Goal: Complete application form: Complete application form

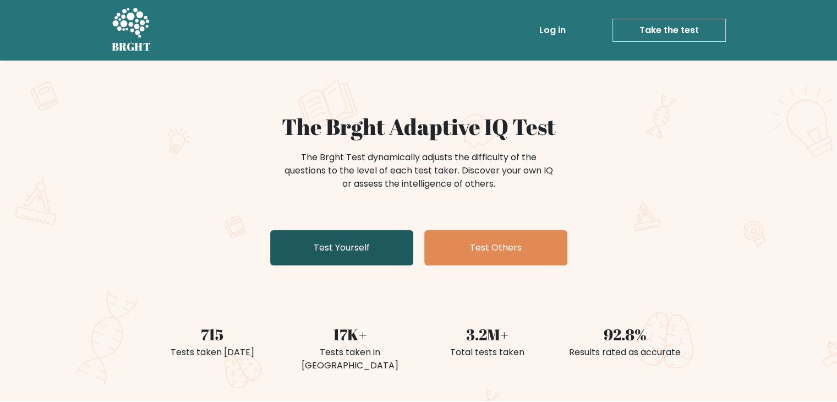
click at [310, 254] on link "Test Yourself" at bounding box center [341, 247] width 143 height 35
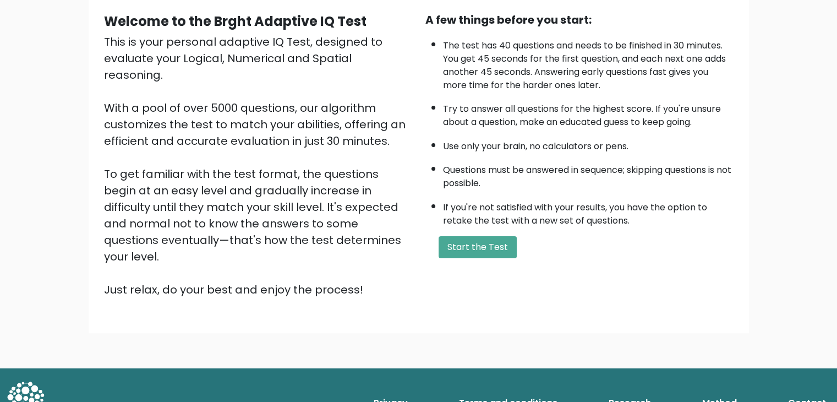
scroll to position [102, 0]
click at [478, 242] on button "Start the Test" at bounding box center [478, 247] width 78 height 22
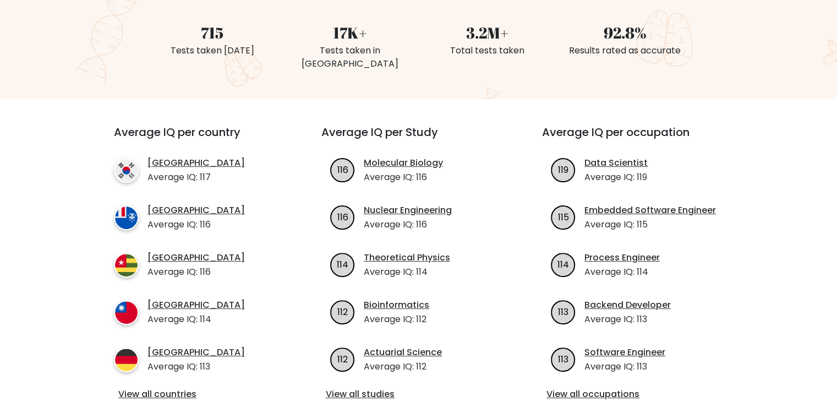
scroll to position [128, 0]
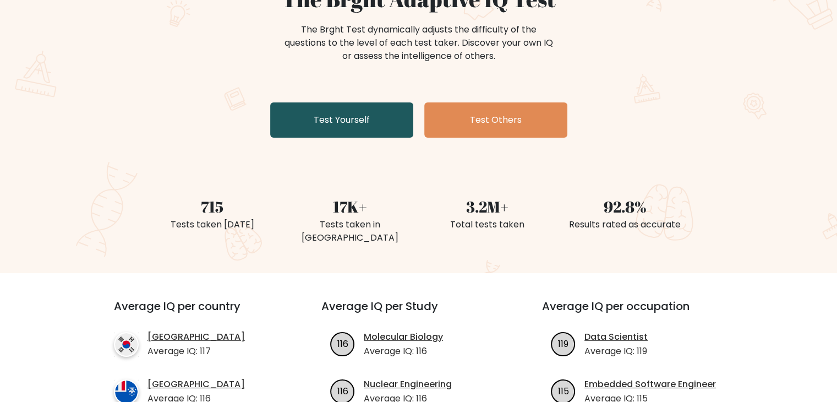
click at [355, 122] on link "Test Yourself" at bounding box center [341, 119] width 143 height 35
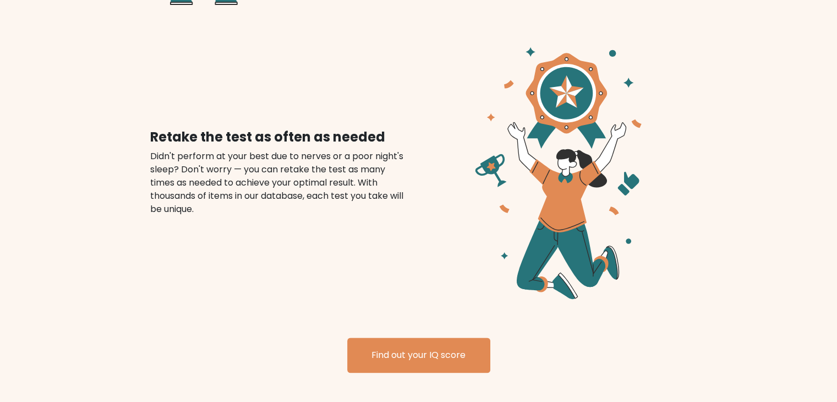
scroll to position [1381, 0]
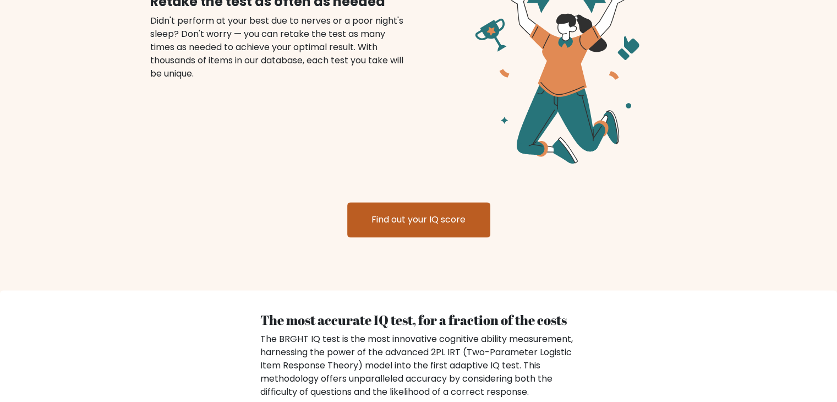
click at [435, 202] on link "Find out your IQ score" at bounding box center [418, 219] width 143 height 35
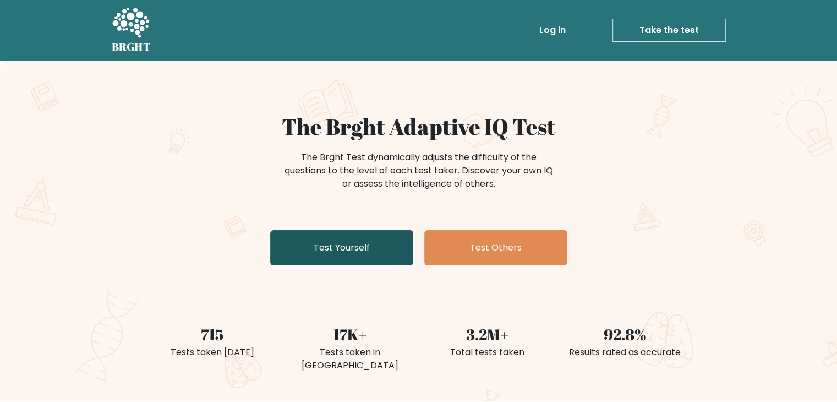
click at [340, 254] on link "Test Yourself" at bounding box center [341, 247] width 143 height 35
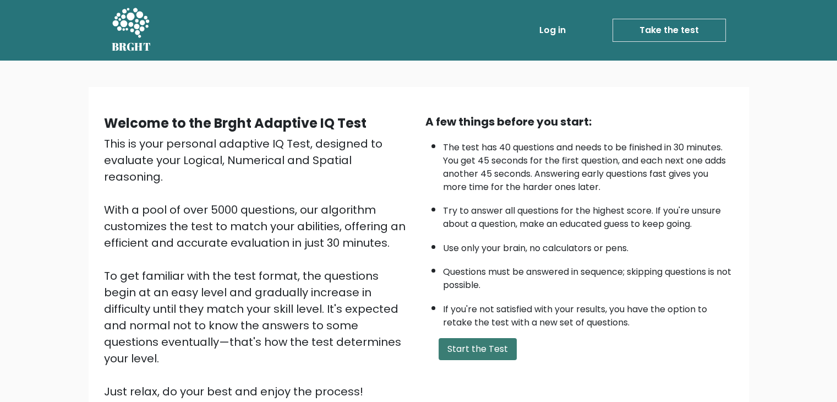
click at [464, 348] on button "Start the Test" at bounding box center [478, 349] width 78 height 22
click at [481, 342] on button "Start the Test" at bounding box center [478, 349] width 78 height 22
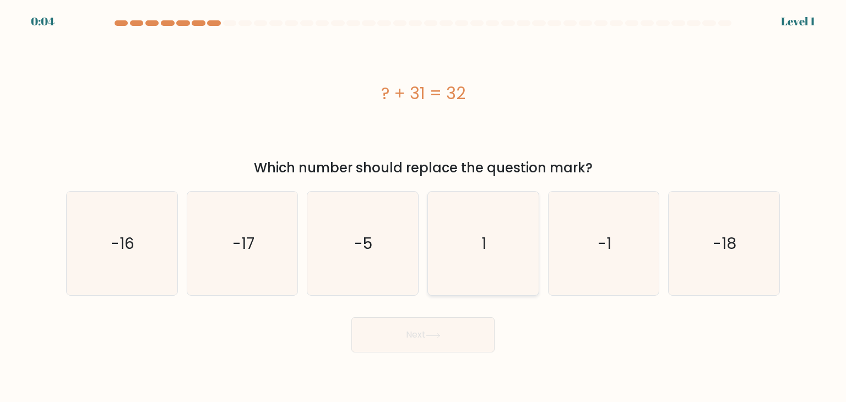
click at [489, 237] on icon "1" at bounding box center [482, 243] width 103 height 103
click at [423, 206] on input "d. 1" at bounding box center [423, 204] width 1 height 6
radio input "true"
click at [465, 335] on button "Next" at bounding box center [422, 334] width 143 height 35
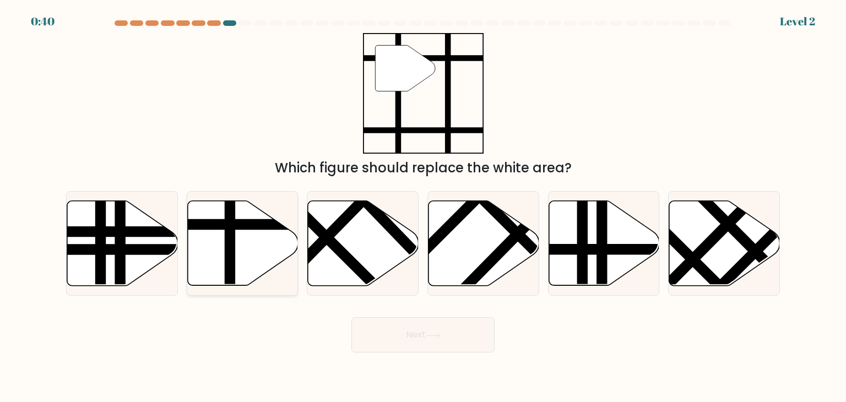
click at [239, 251] on icon at bounding box center [242, 243] width 111 height 85
click at [423, 206] on input "b." at bounding box center [423, 204] width 1 height 6
radio input "true"
click at [420, 341] on button "Next" at bounding box center [422, 334] width 143 height 35
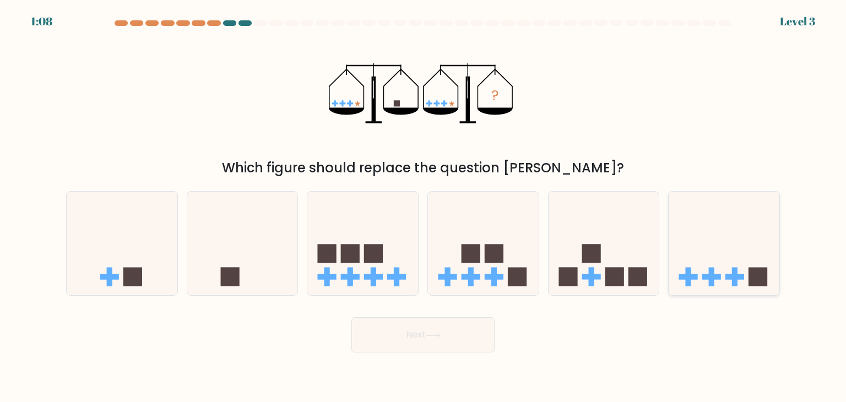
click at [700, 243] on icon at bounding box center [723, 243] width 111 height 91
click at [423, 206] on input "f." at bounding box center [423, 204] width 1 height 6
radio input "true"
click at [436, 348] on button "Next" at bounding box center [422, 334] width 143 height 35
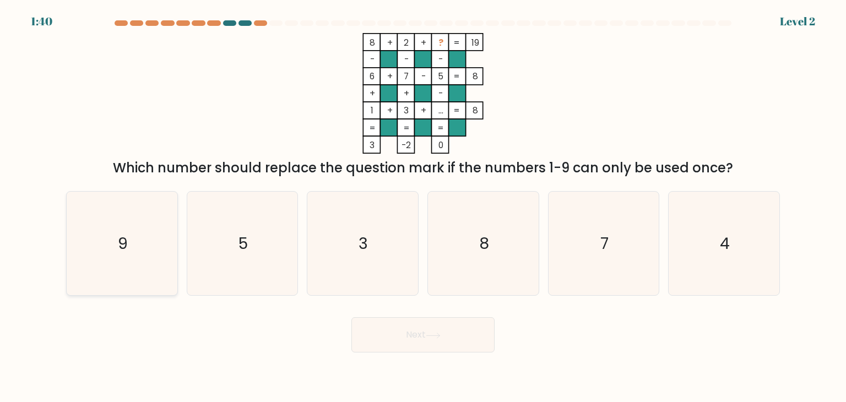
click at [129, 258] on icon "9" at bounding box center [121, 243] width 103 height 103
click at [423, 206] on input "a. 9" at bounding box center [423, 204] width 1 height 6
radio input "true"
click at [405, 336] on button "Next" at bounding box center [422, 334] width 143 height 35
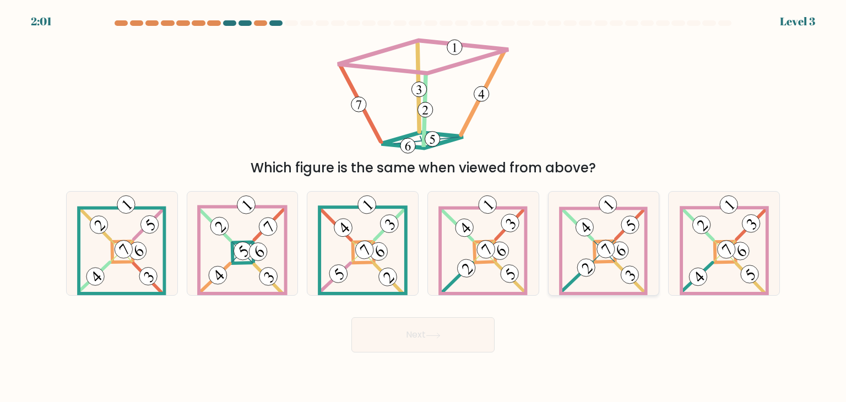
click at [590, 241] on icon at bounding box center [603, 243] width 89 height 103
click at [423, 206] on input "e." at bounding box center [423, 204] width 1 height 6
radio input "true"
click at [449, 342] on button "Next" at bounding box center [422, 334] width 143 height 35
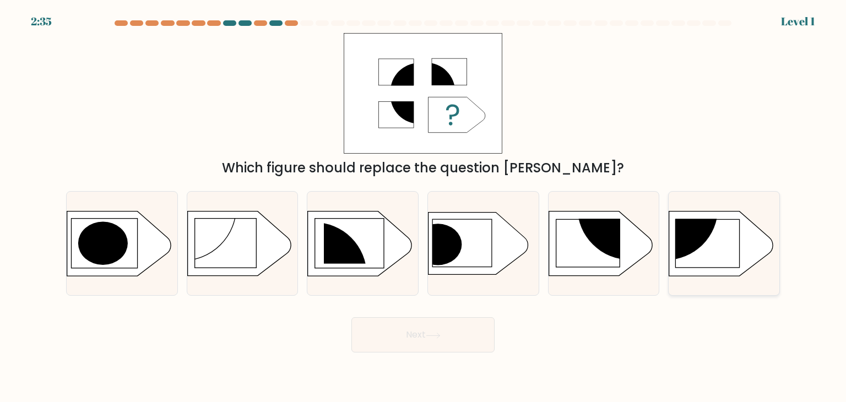
click at [722, 231] on rect at bounding box center [707, 243] width 64 height 48
click at [423, 206] on input "f." at bounding box center [423, 204] width 1 height 6
radio input "true"
click at [445, 328] on button "Next" at bounding box center [422, 334] width 143 height 35
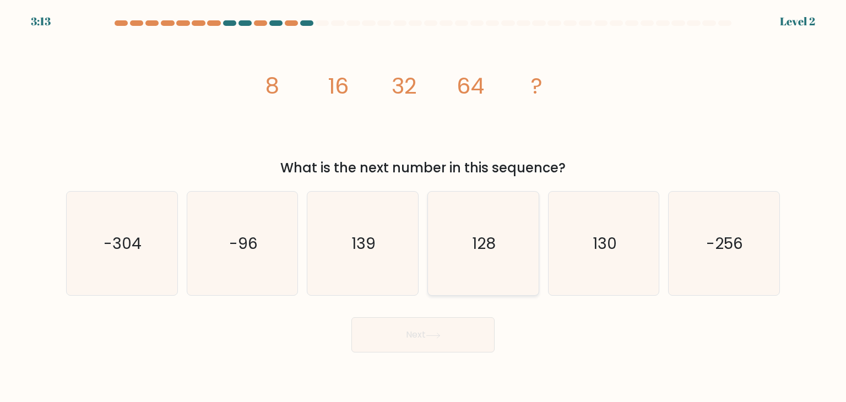
click at [457, 243] on icon "128" at bounding box center [482, 243] width 103 height 103
click at [423, 206] on input "d. 128" at bounding box center [423, 204] width 1 height 6
radio input "true"
click at [430, 333] on icon at bounding box center [433, 336] width 15 height 6
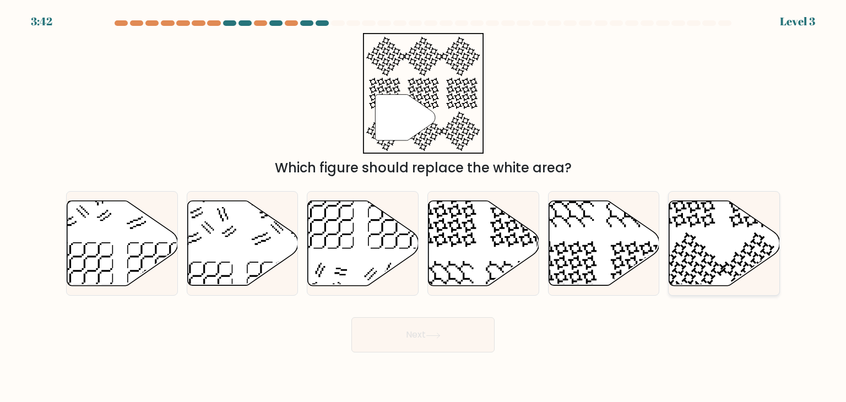
click at [714, 222] on icon at bounding box center [686, 198] width 57 height 57
click at [423, 206] on input "f." at bounding box center [423, 204] width 1 height 6
radio input "true"
click at [454, 336] on button "Next" at bounding box center [422, 334] width 143 height 35
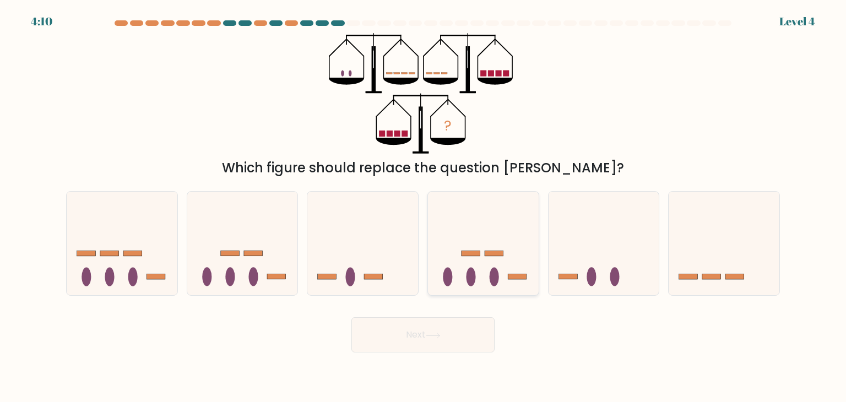
click at [482, 253] on icon at bounding box center [483, 243] width 111 height 91
click at [423, 206] on input "d." at bounding box center [423, 204] width 1 height 6
radio input "true"
click at [465, 336] on button "Next" at bounding box center [422, 334] width 143 height 35
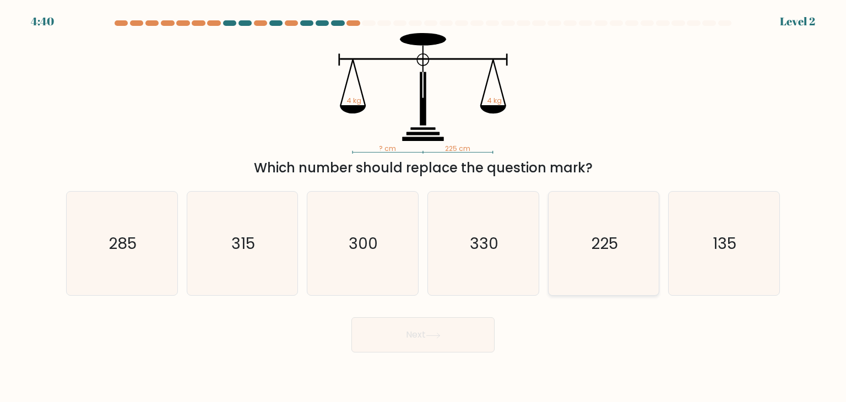
click at [588, 262] on icon "225" at bounding box center [603, 243] width 103 height 103
click at [423, 206] on input "e. 225" at bounding box center [423, 204] width 1 height 6
radio input "true"
click at [408, 341] on button "Next" at bounding box center [422, 334] width 143 height 35
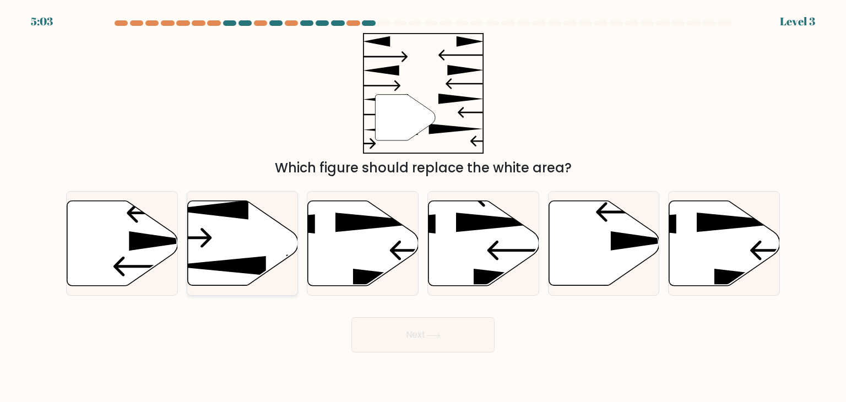
click at [239, 254] on icon at bounding box center [242, 243] width 111 height 85
click at [423, 206] on input "b." at bounding box center [423, 204] width 1 height 6
radio input "true"
click at [410, 342] on button "Next" at bounding box center [422, 334] width 143 height 35
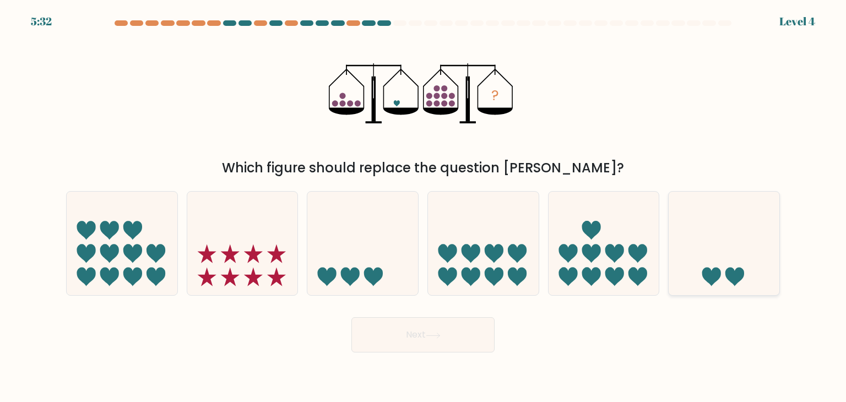
click at [702, 274] on icon at bounding box center [711, 277] width 19 height 19
click at [423, 206] on input "f." at bounding box center [423, 204] width 1 height 6
radio input "true"
click at [440, 326] on button "Next" at bounding box center [422, 334] width 143 height 35
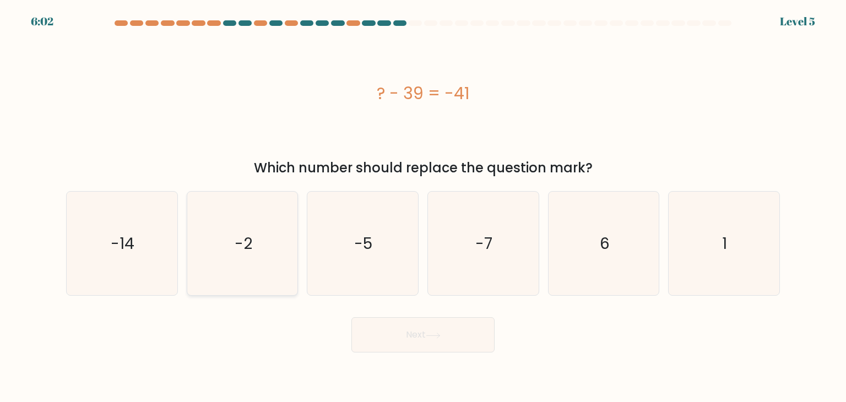
click at [227, 230] on icon "-2" at bounding box center [241, 243] width 103 height 103
click at [423, 206] on input "b. -2" at bounding box center [423, 204] width 1 height 6
radio input "true"
click at [405, 325] on button "Next" at bounding box center [422, 334] width 143 height 35
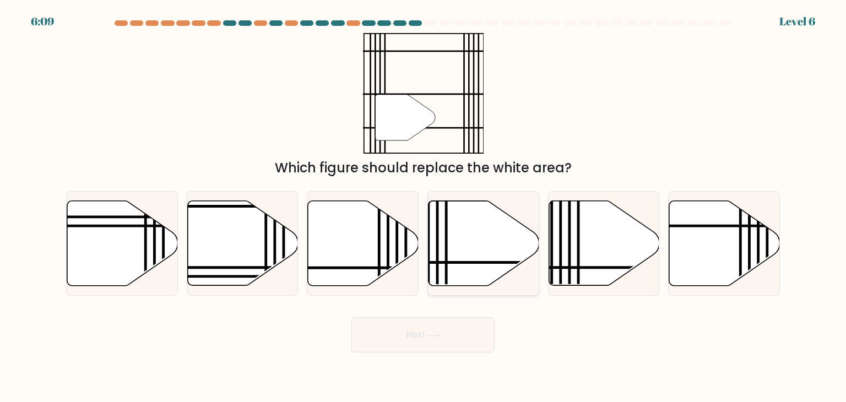
click at [470, 241] on icon at bounding box center [483, 243] width 111 height 85
click at [423, 206] on input "d." at bounding box center [423, 204] width 1 height 6
radio input "true"
click at [452, 348] on button "Next" at bounding box center [422, 334] width 143 height 35
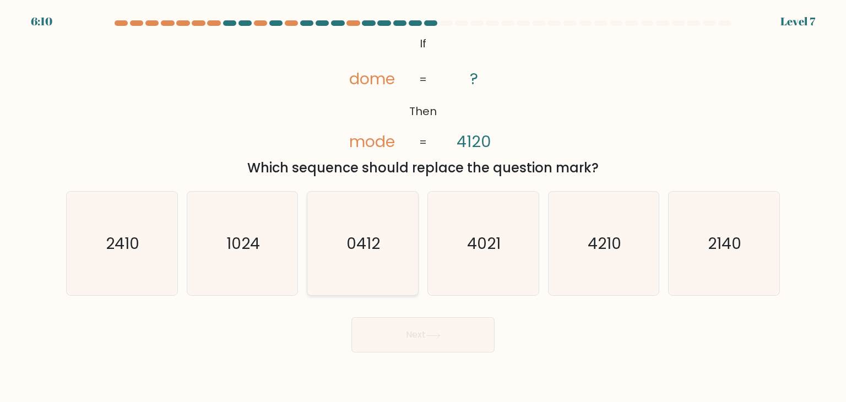
click at [368, 263] on icon "0412" at bounding box center [361, 243] width 103 height 103
click at [423, 206] on input "c. 0412" at bounding box center [423, 204] width 1 height 6
radio input "true"
click at [402, 334] on button "Next" at bounding box center [422, 334] width 143 height 35
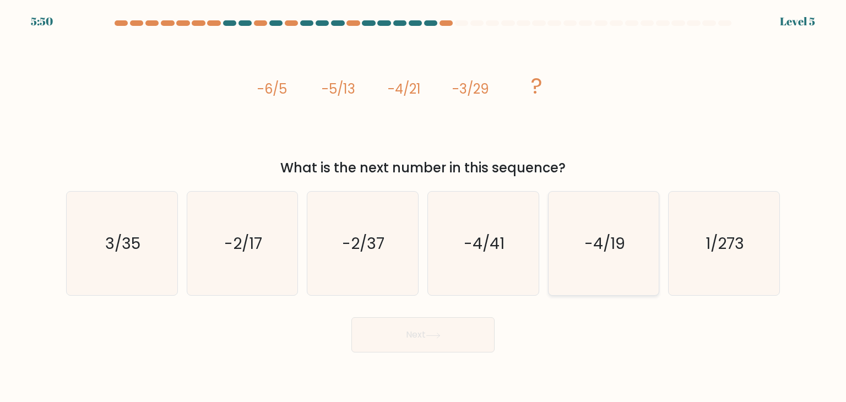
click at [595, 257] on icon "-4/19" at bounding box center [603, 243] width 103 height 103
click at [423, 206] on input "e. -4/19" at bounding box center [423, 204] width 1 height 6
radio input "true"
click at [432, 337] on icon at bounding box center [433, 336] width 15 height 6
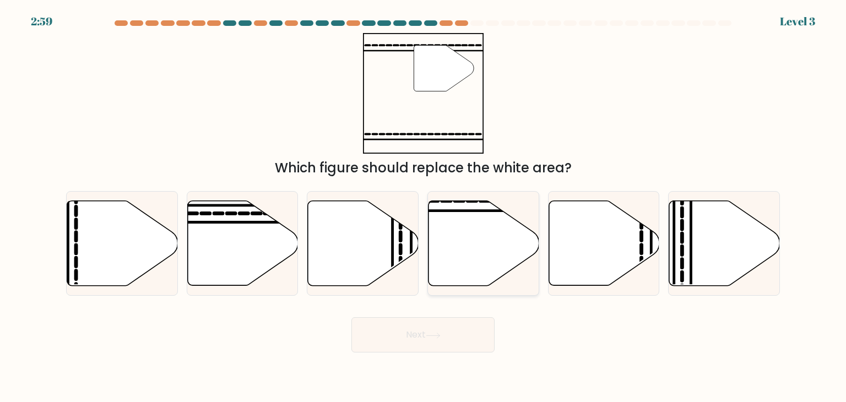
click at [466, 244] on icon at bounding box center [483, 243] width 111 height 85
click at [423, 206] on input "d." at bounding box center [423, 204] width 1 height 6
radio input "true"
click at [434, 336] on icon at bounding box center [433, 336] width 15 height 6
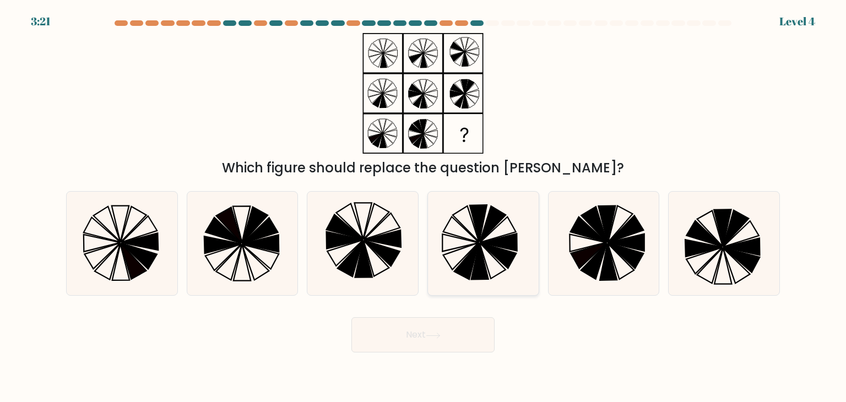
click at [483, 260] on icon at bounding box center [479, 261] width 17 height 37
click at [423, 206] on input "d." at bounding box center [423, 204] width 1 height 6
radio input "true"
click at [451, 326] on button "Next" at bounding box center [422, 334] width 143 height 35
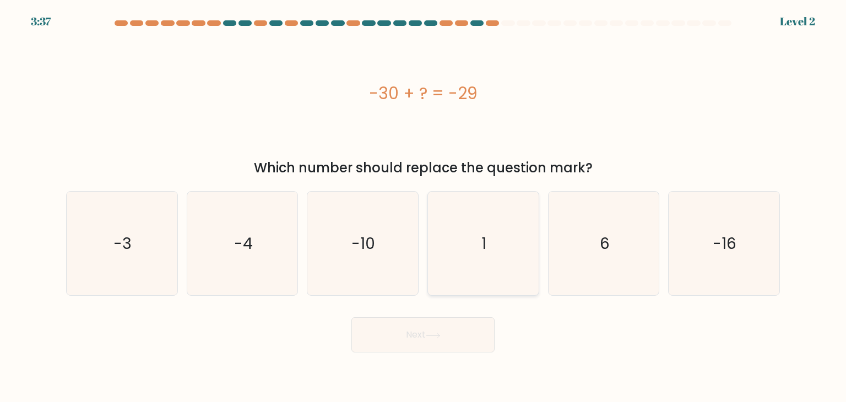
click at [472, 223] on icon "1" at bounding box center [482, 243] width 103 height 103
click at [423, 206] on input "d. 1" at bounding box center [423, 204] width 1 height 6
radio input "true"
click at [438, 335] on icon at bounding box center [433, 336] width 15 height 6
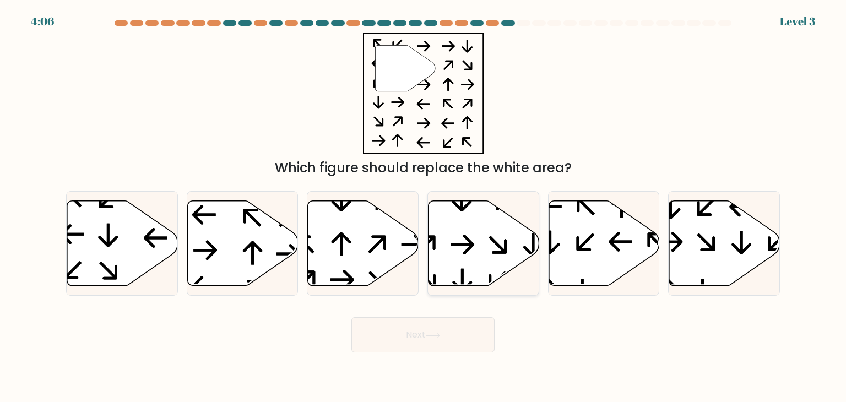
click at [455, 243] on icon at bounding box center [462, 245] width 24 height 20
click at [423, 206] on input "d." at bounding box center [423, 204] width 1 height 6
radio input "true"
click at [419, 331] on button "Next" at bounding box center [422, 334] width 143 height 35
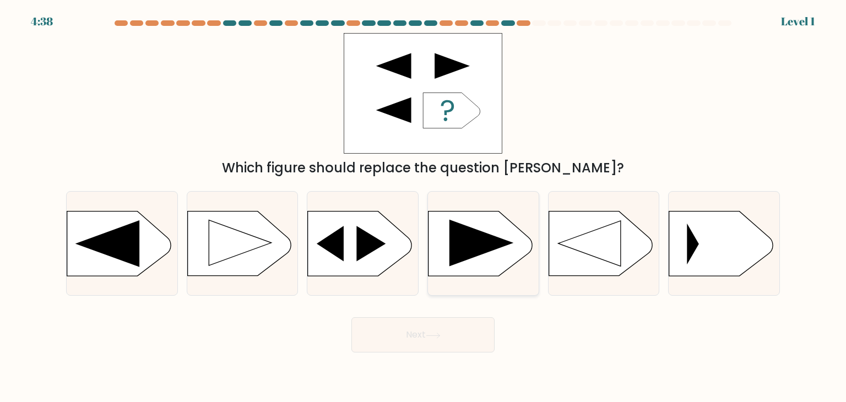
click at [471, 242] on icon at bounding box center [481, 243] width 64 height 47
click at [423, 206] on input "d." at bounding box center [423, 204] width 1 height 6
radio input "true"
click at [449, 331] on button "Next" at bounding box center [422, 334] width 143 height 35
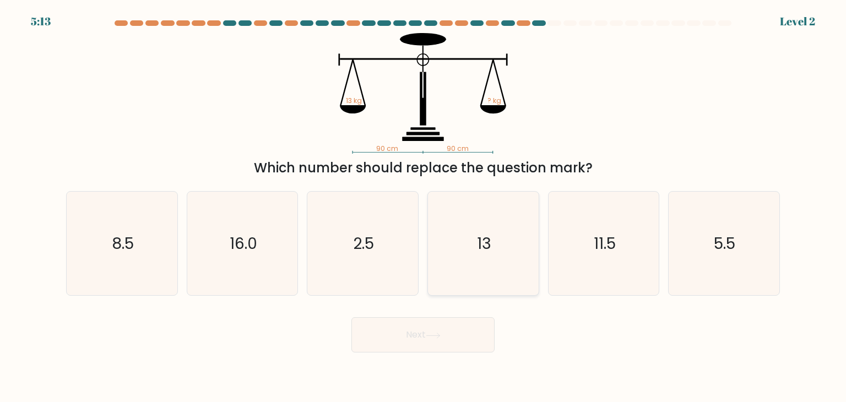
click at [462, 263] on icon "13" at bounding box center [482, 243] width 103 height 103
click at [423, 206] on input "d. 13" at bounding box center [423, 204] width 1 height 6
radio input "true"
click at [437, 329] on button "Next" at bounding box center [422, 334] width 143 height 35
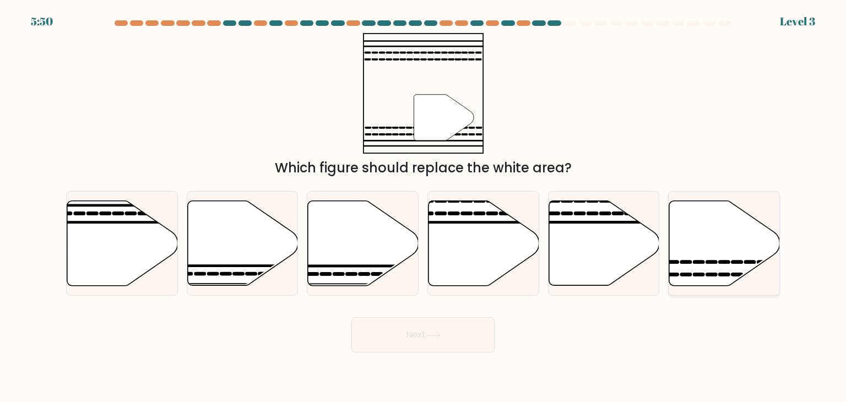
click at [702, 244] on icon at bounding box center [724, 243] width 111 height 85
click at [423, 206] on input "f." at bounding box center [423, 204] width 1 height 6
radio input "true"
click at [418, 335] on button "Next" at bounding box center [422, 334] width 143 height 35
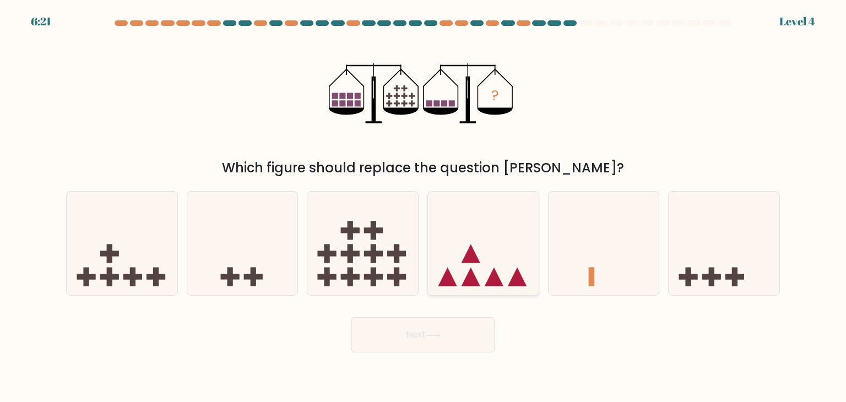
click at [482, 260] on icon at bounding box center [483, 243] width 111 height 91
click at [423, 206] on input "d." at bounding box center [423, 204] width 1 height 6
radio input "true"
click at [438, 328] on button "Next" at bounding box center [422, 334] width 143 height 35
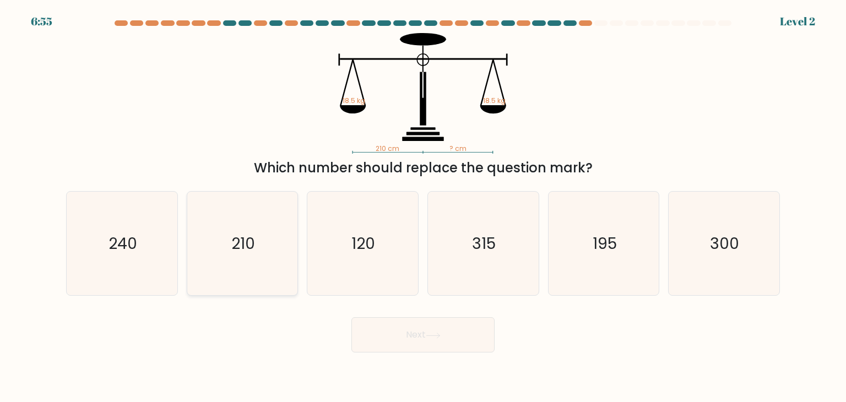
click at [248, 221] on icon "210" at bounding box center [241, 243] width 103 height 103
click at [423, 206] on input "b. 210" at bounding box center [423, 204] width 1 height 6
radio input "true"
click at [425, 330] on button "Next" at bounding box center [422, 334] width 143 height 35
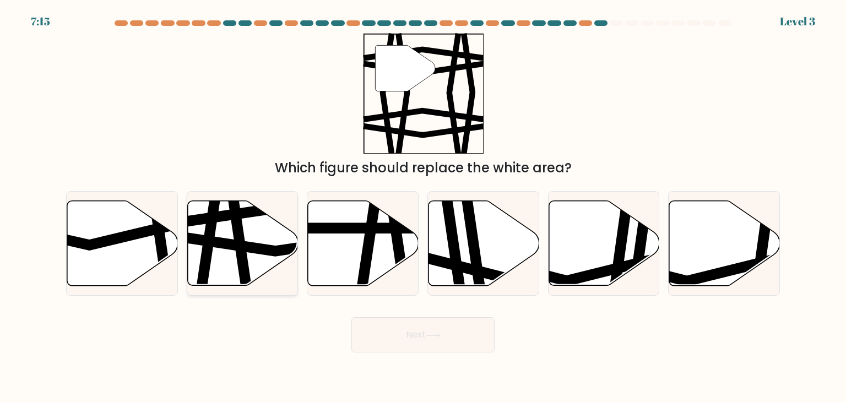
click at [236, 246] on icon at bounding box center [277, 243] width 223 height 17
click at [423, 206] on input "b." at bounding box center [423, 204] width 1 height 6
radio input "true"
click at [414, 331] on button "Next" at bounding box center [422, 334] width 143 height 35
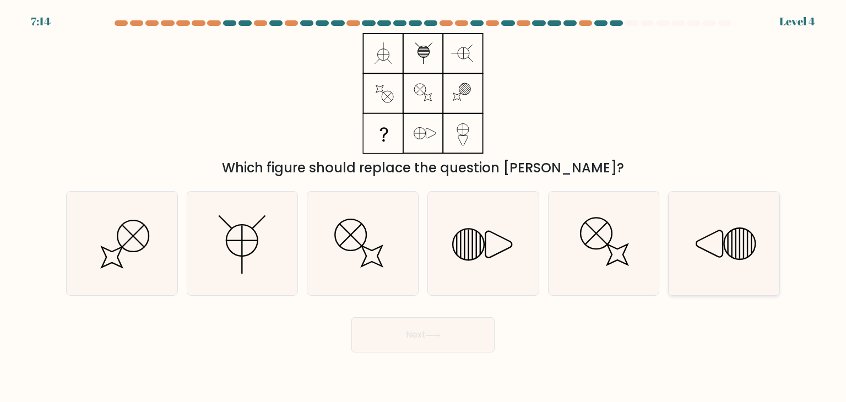
click at [715, 236] on icon at bounding box center [723, 243] width 103 height 103
click at [423, 206] on input "f." at bounding box center [423, 204] width 1 height 6
radio input "true"
click at [444, 337] on button "Next" at bounding box center [422, 334] width 143 height 35
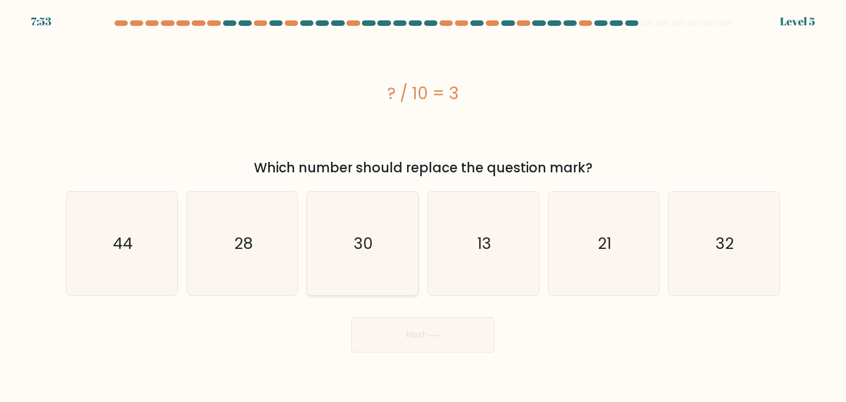
click at [370, 248] on text "30" at bounding box center [363, 243] width 19 height 22
click at [423, 206] on input "c. 30" at bounding box center [423, 204] width 1 height 6
radio input "true"
click at [404, 331] on button "Next" at bounding box center [422, 334] width 143 height 35
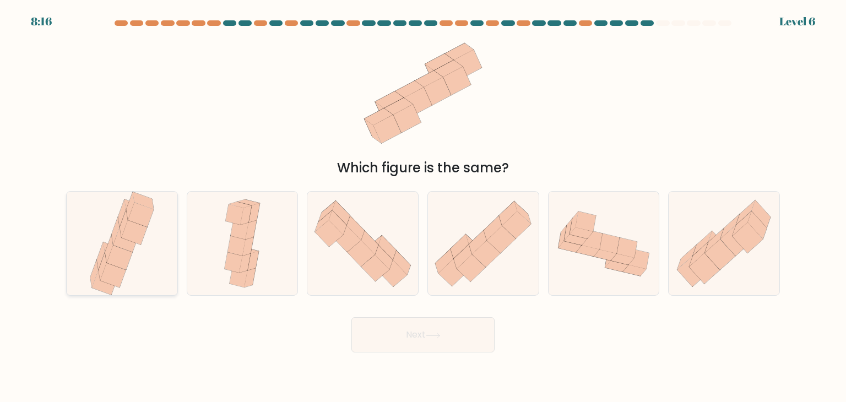
click at [113, 228] on icon at bounding box center [115, 231] width 8 height 28
click at [423, 206] on input "a." at bounding box center [423, 204] width 1 height 6
radio input "true"
click at [410, 343] on button "Next" at bounding box center [422, 334] width 143 height 35
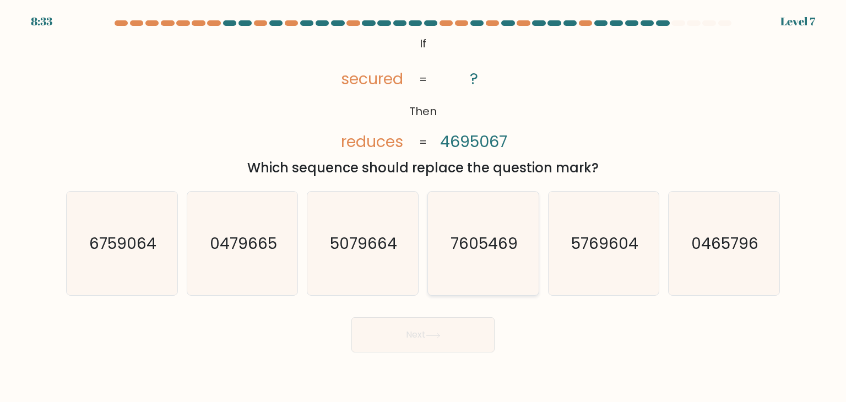
click at [467, 261] on icon "7605469" at bounding box center [482, 243] width 103 height 103
click at [423, 206] on input "d. 7605469" at bounding box center [423, 204] width 1 height 6
radio input "true"
click at [439, 335] on icon at bounding box center [432, 335] width 13 height 5
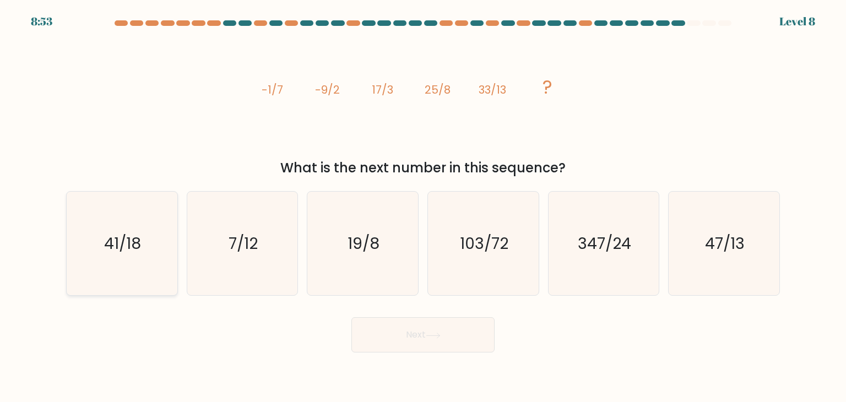
click at [126, 231] on icon "41/18" at bounding box center [121, 243] width 103 height 103
click at [423, 206] on input "a. 41/18" at bounding box center [423, 204] width 1 height 6
radio input "true"
click at [407, 330] on button "Next" at bounding box center [422, 334] width 143 height 35
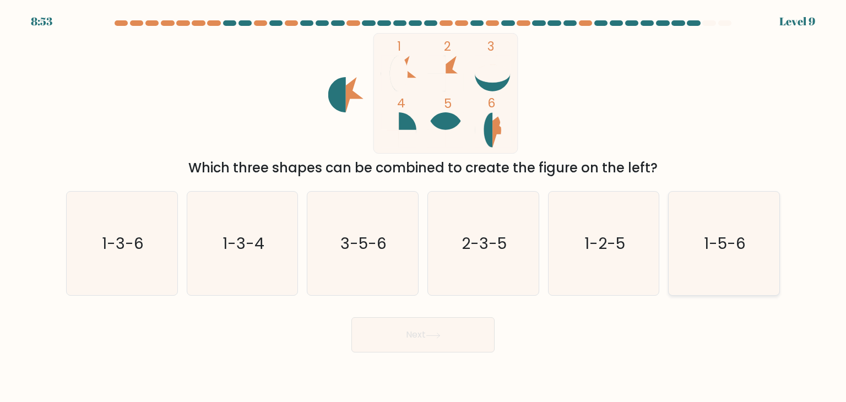
click at [735, 254] on icon "1-5-6" at bounding box center [723, 243] width 103 height 103
click at [423, 206] on input "f. 1-5-6" at bounding box center [423, 204] width 1 height 6
radio input "true"
click at [453, 331] on button "Next" at bounding box center [422, 334] width 143 height 35
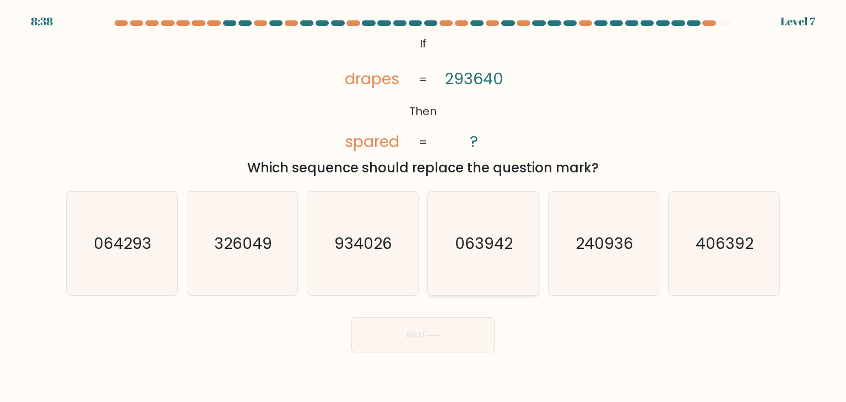
click at [470, 263] on icon "063942" at bounding box center [482, 243] width 103 height 103
click at [423, 206] on input "d. 063942" at bounding box center [423, 204] width 1 height 6
radio input "true"
click at [592, 265] on icon "240936" at bounding box center [603, 243] width 103 height 103
click at [423, 206] on input "e. 240936" at bounding box center [423, 204] width 1 height 6
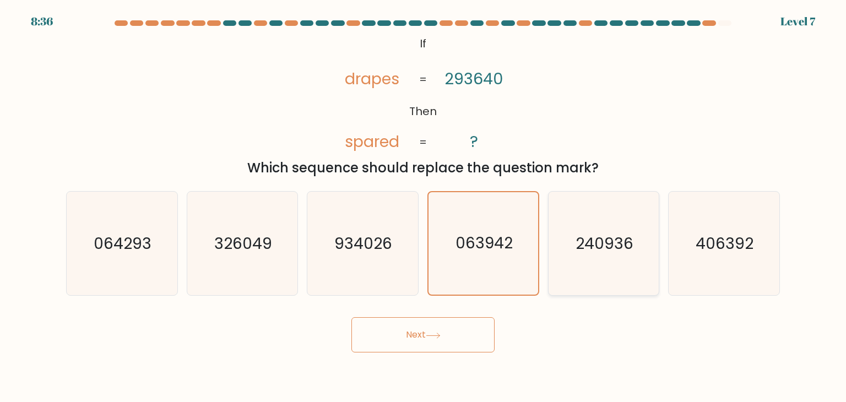
radio input "true"
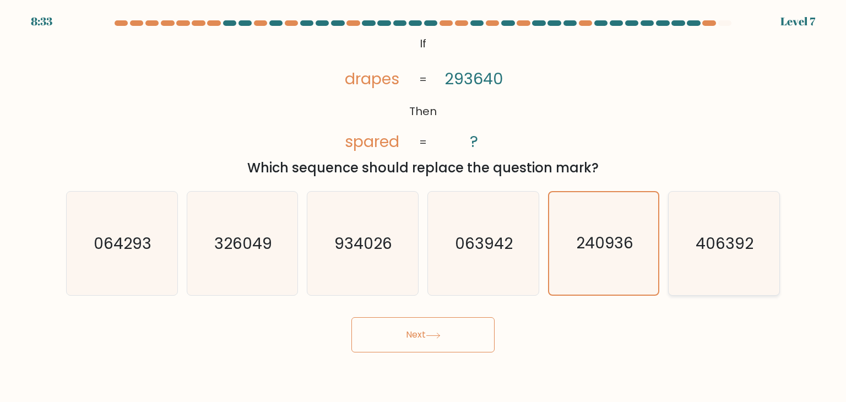
click at [698, 252] on text "406392" at bounding box center [725, 243] width 58 height 22
click at [423, 206] on input "f. 406392" at bounding box center [423, 204] width 1 height 6
radio input "true"
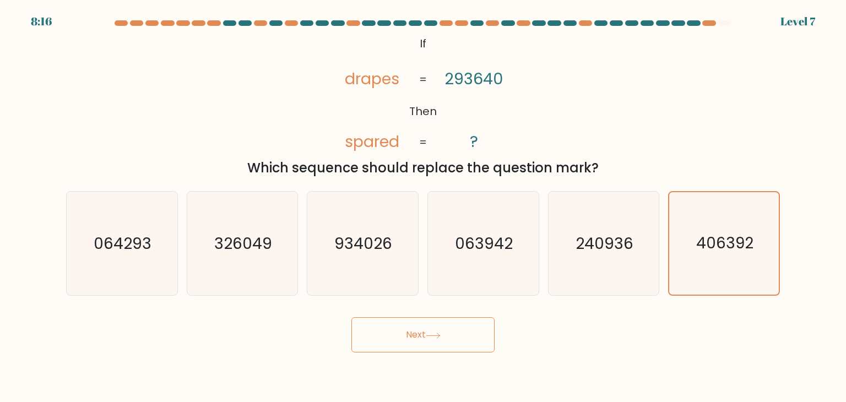
click at [412, 329] on button "Next" at bounding box center [422, 334] width 143 height 35
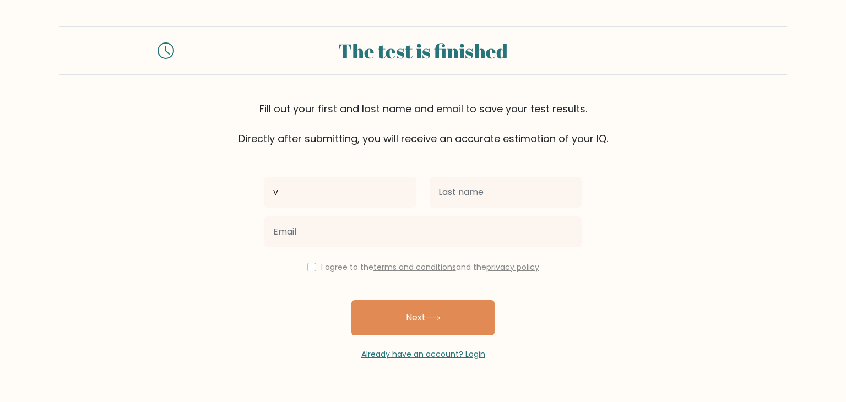
type input "[PERSON_NAME]"
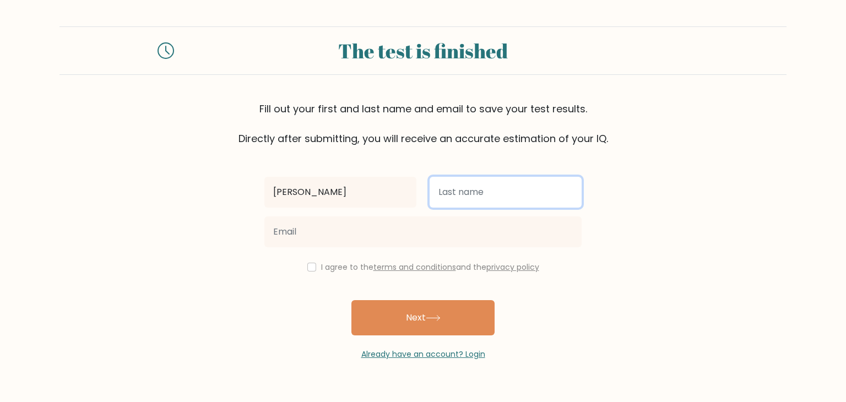
click at [464, 201] on input "text" at bounding box center [505, 192] width 152 height 31
type input "Murimi"
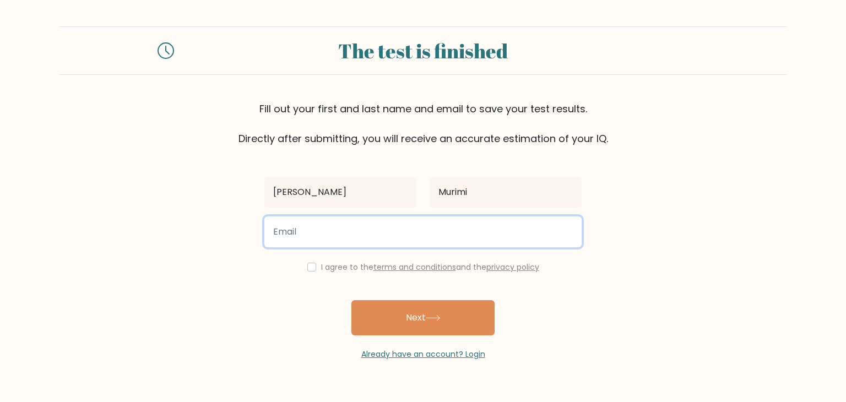
click at [326, 236] on input "email" at bounding box center [422, 231] width 317 height 31
type input "axelmurimi413@gmail.com"
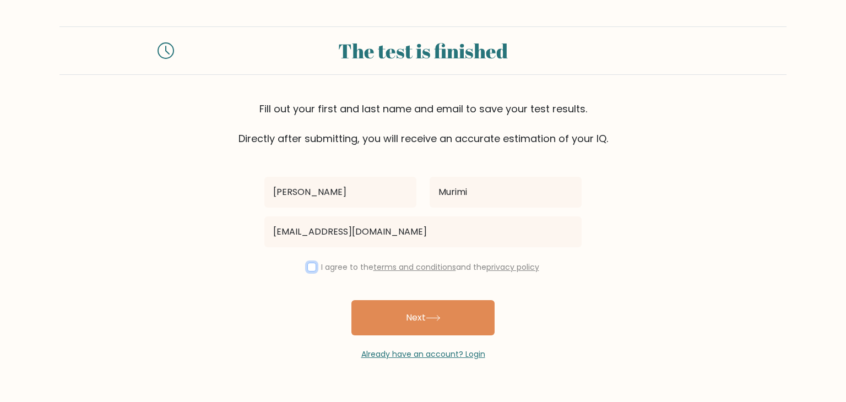
click at [307, 266] on input "checkbox" at bounding box center [311, 267] width 9 height 9
checkbox input "true"
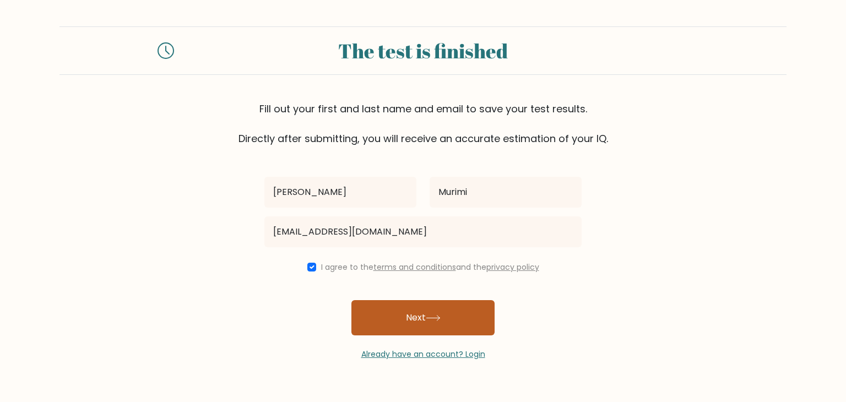
click at [386, 322] on button "Next" at bounding box center [422, 317] width 143 height 35
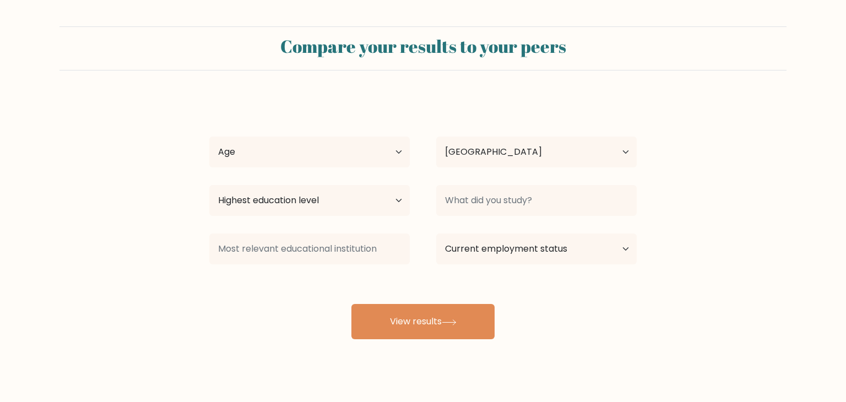
select select "KE"
click at [359, 152] on select "Age Under [DEMOGRAPHIC_DATA] [DEMOGRAPHIC_DATA] [DEMOGRAPHIC_DATA] [DEMOGRAPHIC…" at bounding box center [305, 152] width 200 height 31
select select "18_24"
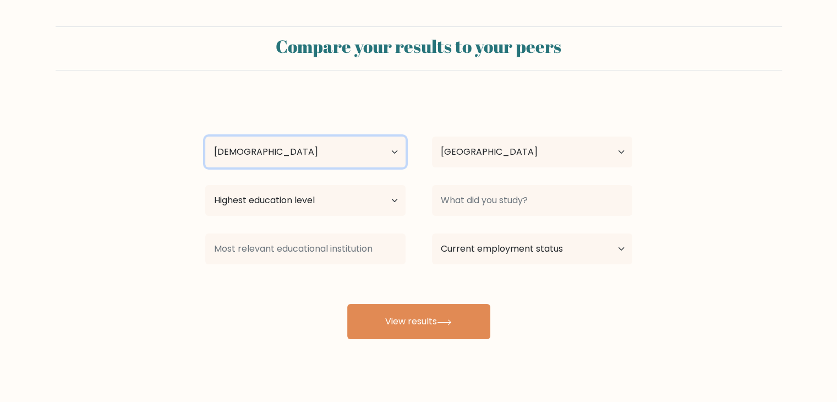
click at [205, 137] on select "Age Under [DEMOGRAPHIC_DATA] [DEMOGRAPHIC_DATA] [DEMOGRAPHIC_DATA] [DEMOGRAPHIC…" at bounding box center [305, 152] width 200 height 31
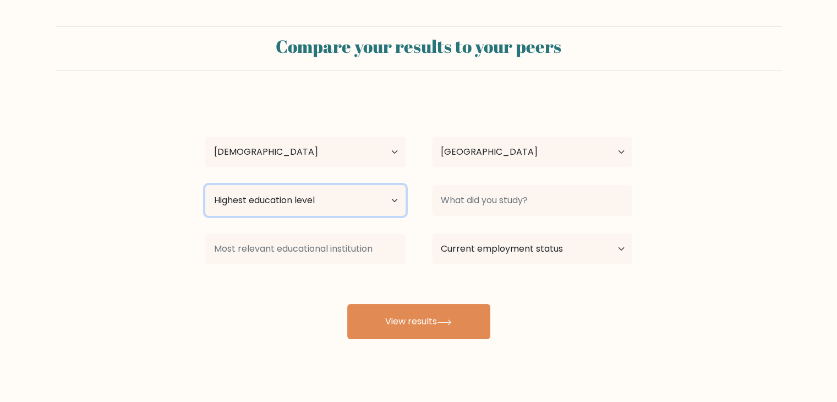
click at [321, 201] on select "Highest education level No schooling Primary Lower Secondary Upper Secondary Oc…" at bounding box center [305, 200] width 200 height 31
select select "bachelors_degree"
click at [205, 185] on select "Highest education level No schooling Primary Lower Secondary Upper Secondary Oc…" at bounding box center [305, 200] width 200 height 31
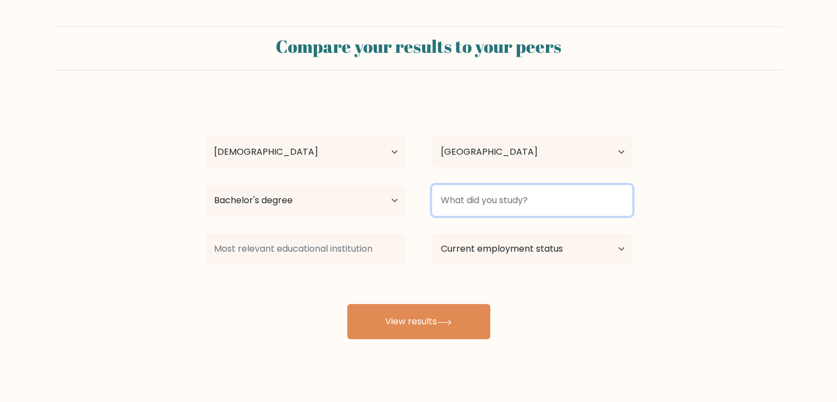
click at [466, 201] on input at bounding box center [532, 200] width 200 height 31
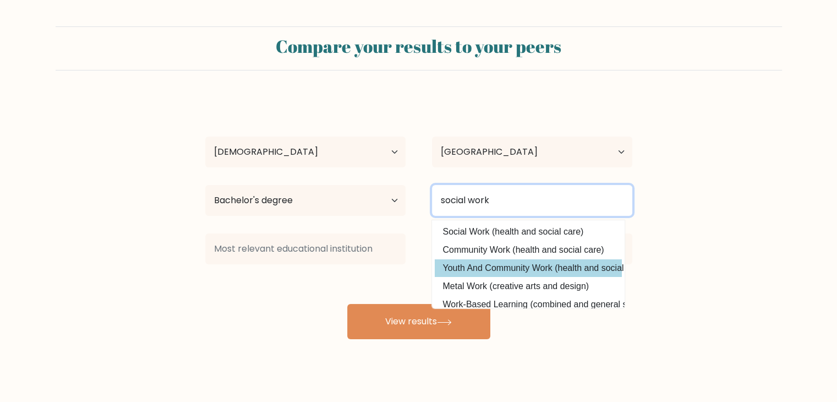
type input "social work"
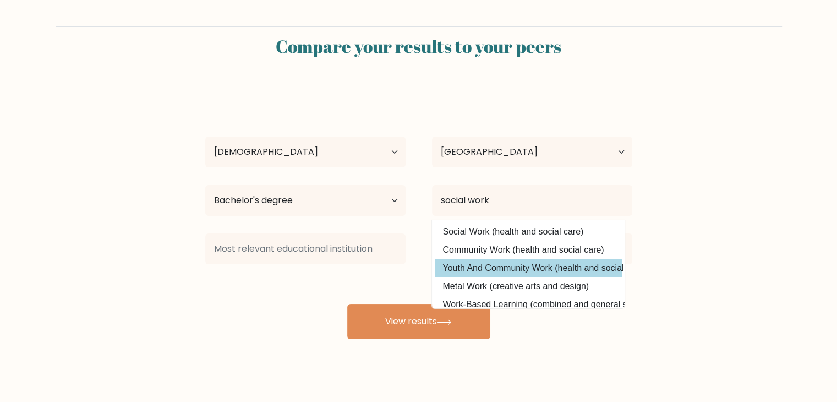
click at [482, 266] on div "Vincent Murimi Age Under 18 years old 18-24 years old 25-34 years old 35-44 yea…" at bounding box center [419, 218] width 440 height 242
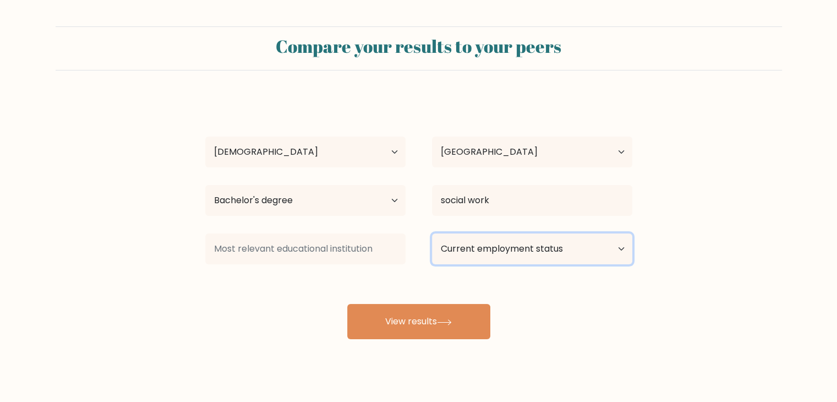
click at [493, 254] on select "Current employment status Employed Student Retired Other / prefer not to answer" at bounding box center [532, 248] width 200 height 31
select select "other"
click at [432, 233] on select "Current employment status Employed Student Retired Other / prefer not to answer" at bounding box center [532, 248] width 200 height 31
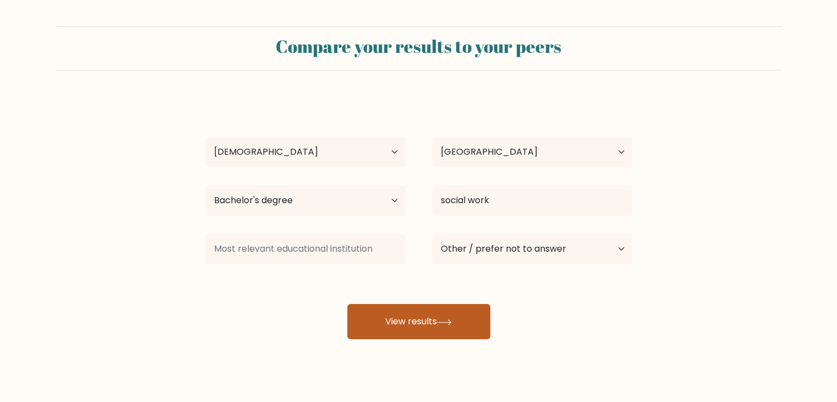
click at [405, 313] on button "View results" at bounding box center [418, 321] width 143 height 35
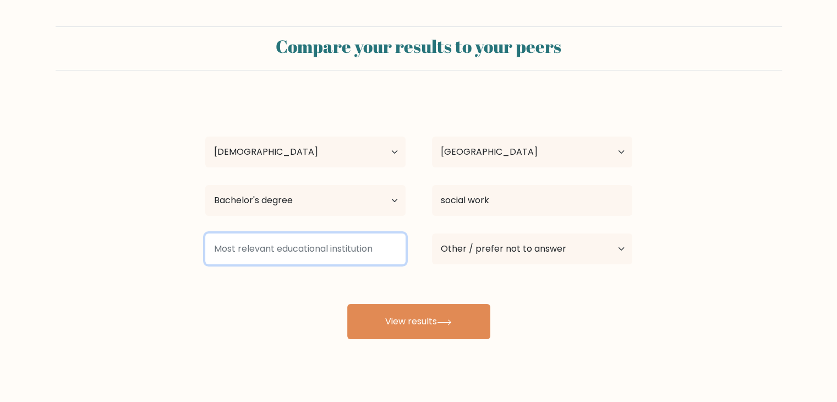
click at [289, 242] on input at bounding box center [305, 248] width 200 height 31
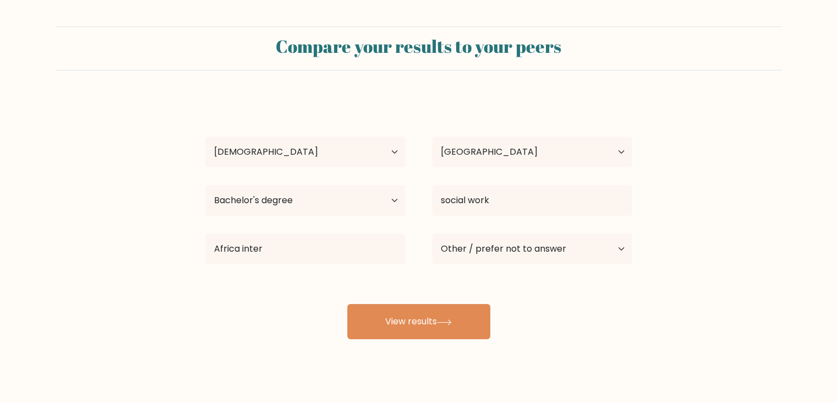
click at [283, 299] on div "Vincent Murimi Age Under 18 years old 18-24 years old 25-34 years old 35-44 yea…" at bounding box center [419, 218] width 440 height 242
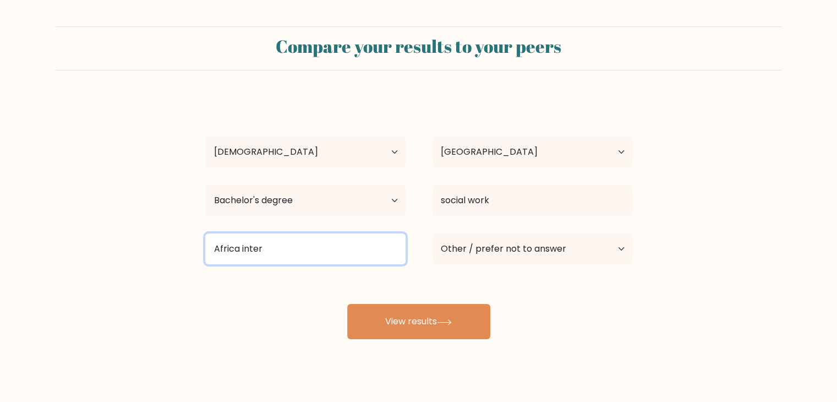
click at [276, 248] on input "Africa inter" at bounding box center [305, 248] width 200 height 31
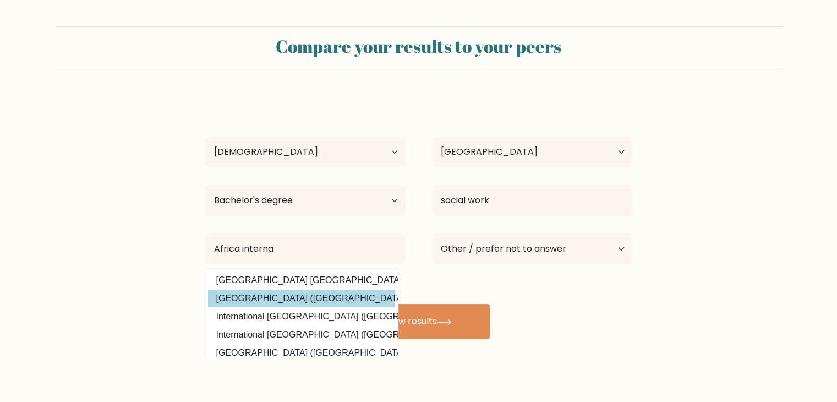
click at [282, 303] on option "Africa International University (Kenya)" at bounding box center [301, 299] width 187 height 18
type input "[GEOGRAPHIC_DATA]"
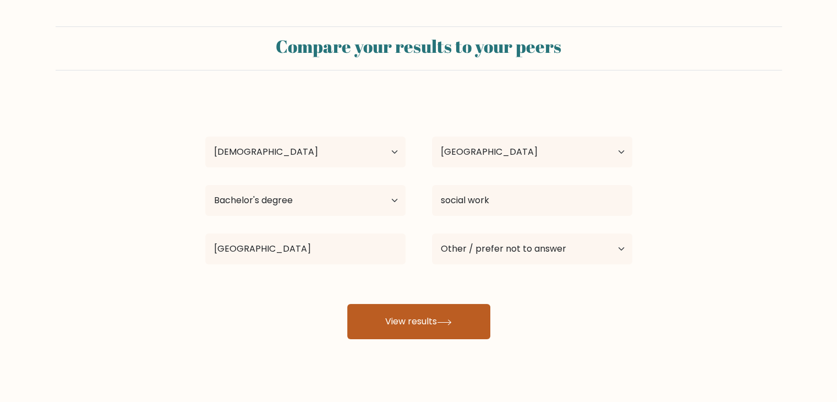
click at [396, 329] on button "View results" at bounding box center [418, 321] width 143 height 35
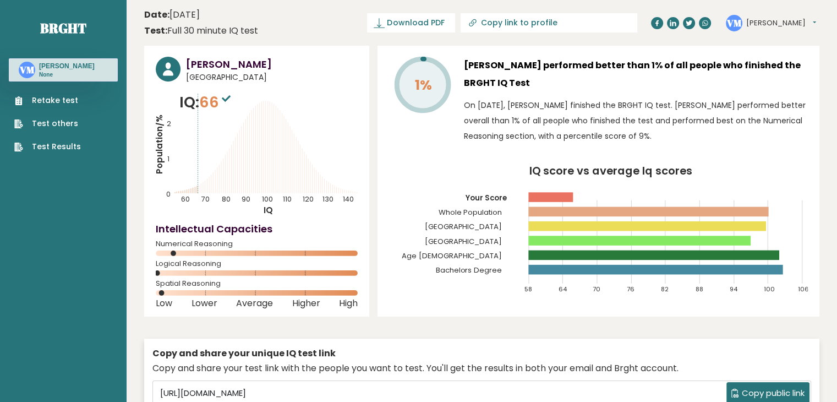
click at [51, 98] on link "Retake test" at bounding box center [47, 101] width 67 height 12
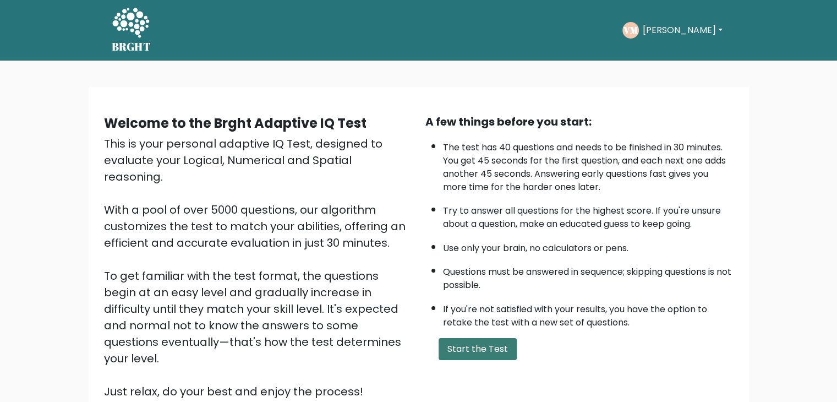
click at [475, 348] on button "Start the Test" at bounding box center [478, 349] width 78 height 22
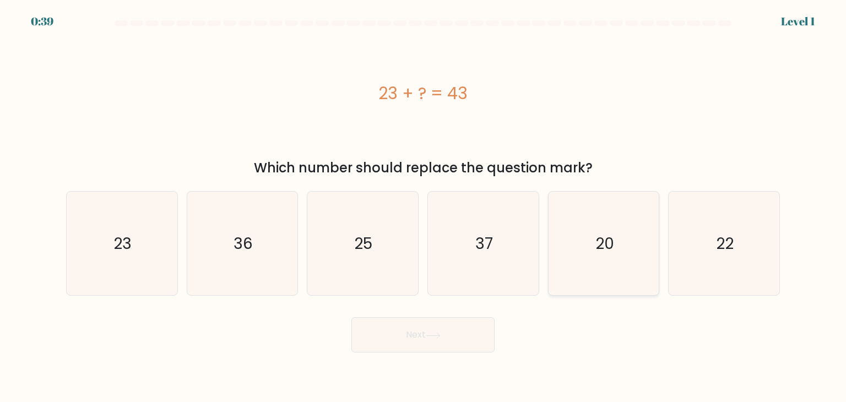
click at [609, 219] on icon "20" at bounding box center [603, 243] width 103 height 103
click at [423, 206] on input "e. 20" at bounding box center [423, 204] width 1 height 6
radio input "true"
click at [453, 333] on button "Next" at bounding box center [422, 334] width 143 height 35
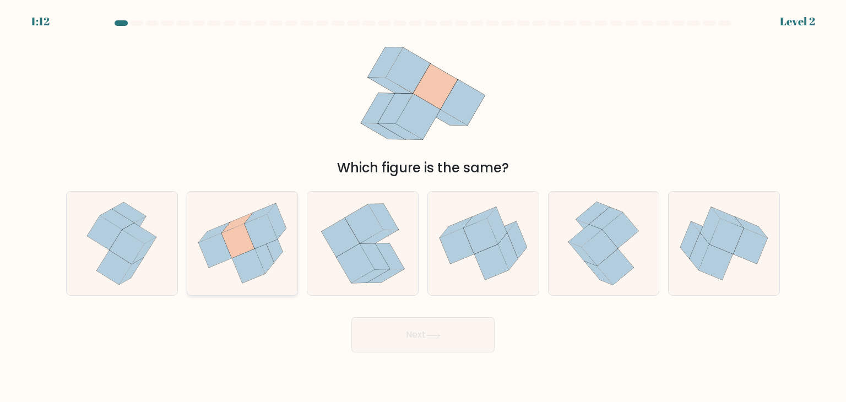
click at [261, 243] on icon at bounding box center [260, 232] width 33 height 34
click at [423, 206] on input "b." at bounding box center [423, 204] width 1 height 6
radio input "true"
click at [413, 325] on button "Next" at bounding box center [422, 334] width 143 height 35
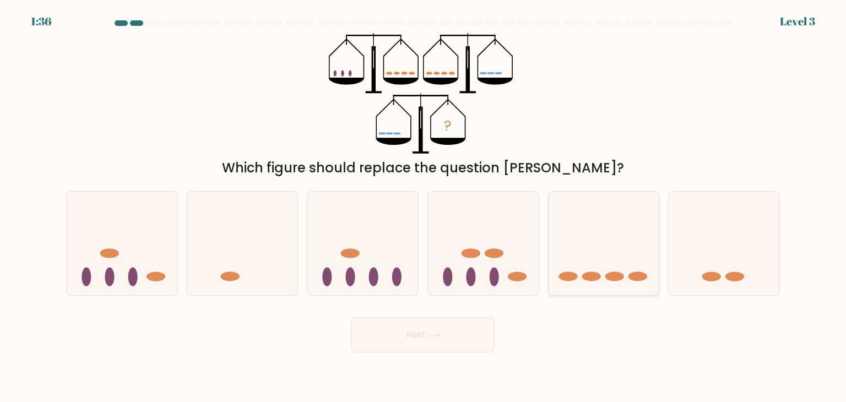
click at [592, 264] on icon at bounding box center [603, 243] width 111 height 91
click at [423, 206] on input "e." at bounding box center [423, 204] width 1 height 6
radio input "true"
click at [457, 329] on button "Next" at bounding box center [422, 334] width 143 height 35
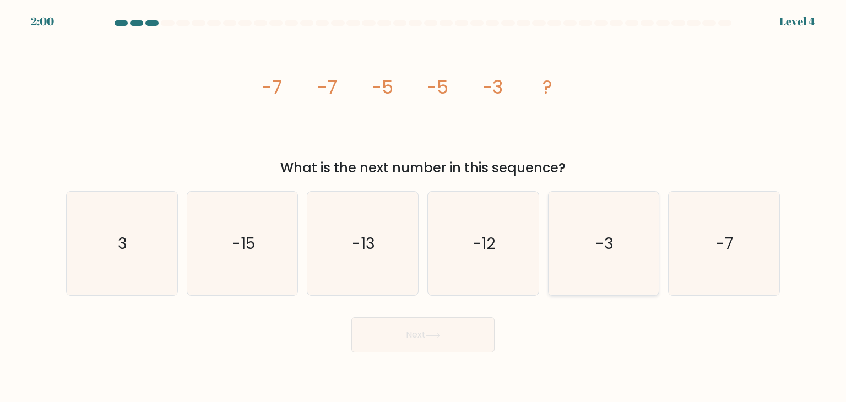
click at [601, 254] on icon "-3" at bounding box center [603, 243] width 103 height 103
click at [423, 206] on input "e. -3" at bounding box center [423, 204] width 1 height 6
radio input "true"
click at [434, 333] on icon at bounding box center [433, 336] width 15 height 6
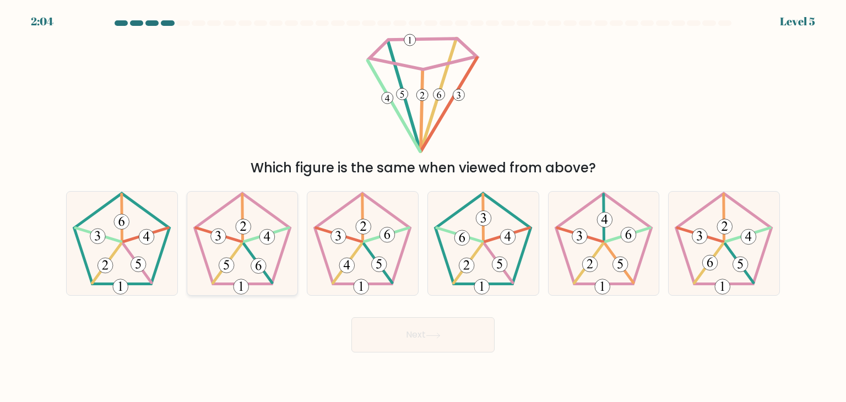
click at [238, 257] on icon at bounding box center [241, 243] width 103 height 103
click at [423, 206] on input "b." at bounding box center [423, 204] width 1 height 6
radio input "true"
click at [417, 336] on button "Next" at bounding box center [422, 334] width 143 height 35
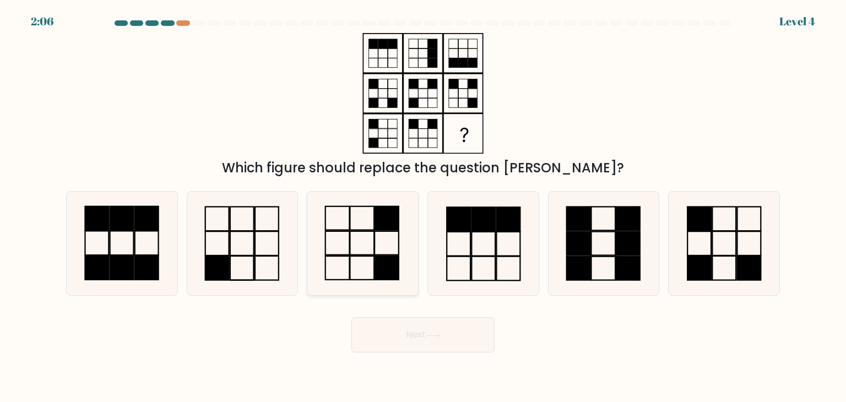
click at [351, 221] on icon at bounding box center [361, 243] width 103 height 103
click at [423, 206] on input "c." at bounding box center [423, 204] width 1 height 6
radio input "true"
click at [434, 336] on icon at bounding box center [433, 336] width 15 height 6
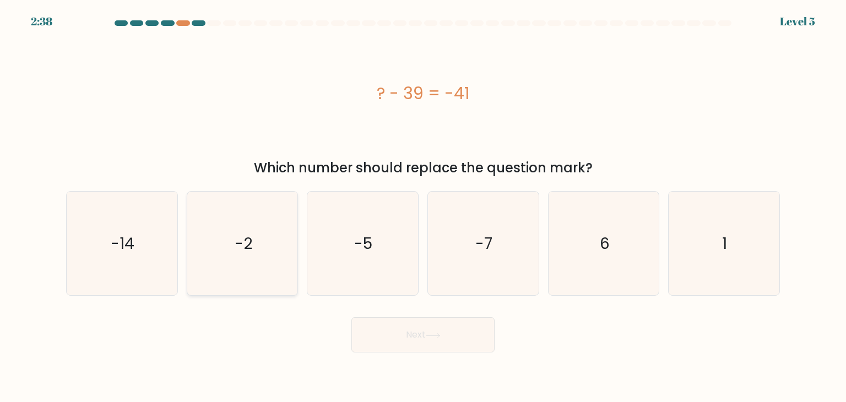
click at [277, 254] on icon "-2" at bounding box center [241, 243] width 103 height 103
click at [423, 206] on input "b. -2" at bounding box center [423, 204] width 1 height 6
radio input "true"
click at [432, 327] on button "Next" at bounding box center [422, 334] width 143 height 35
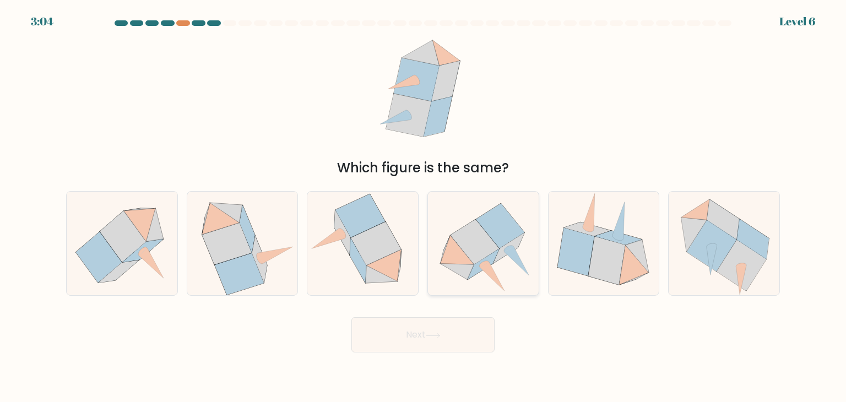
click at [479, 242] on icon at bounding box center [474, 242] width 48 height 45
click at [423, 206] on input "d." at bounding box center [423, 204] width 1 height 6
radio input "true"
click at [434, 335] on icon at bounding box center [433, 336] width 15 height 6
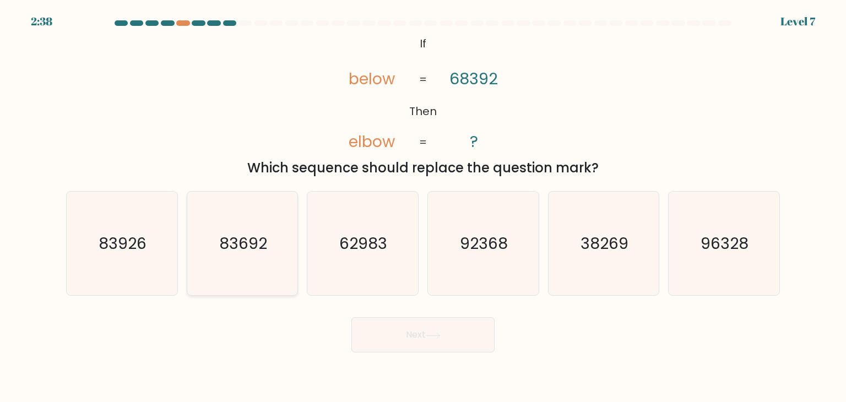
click at [266, 253] on text "83692" at bounding box center [243, 243] width 48 height 22
click at [423, 206] on input "b. 83692" at bounding box center [423, 204] width 1 height 6
radio input "true"
click at [414, 335] on button "Next" at bounding box center [422, 334] width 143 height 35
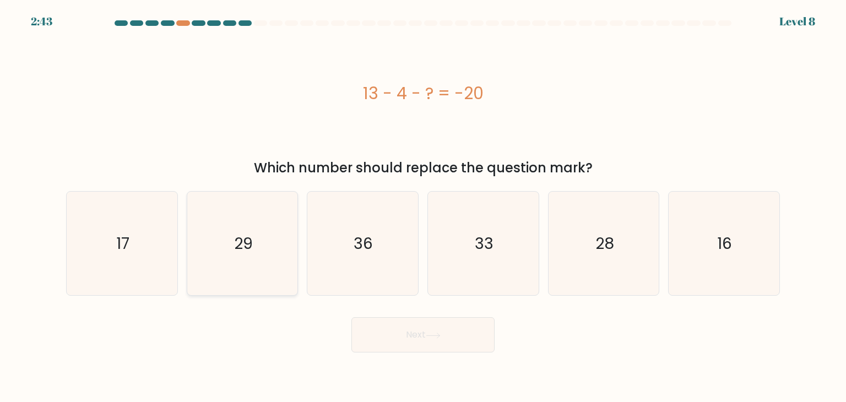
click at [226, 233] on icon "29" at bounding box center [241, 243] width 103 height 103
click at [423, 206] on input "b. 29" at bounding box center [423, 204] width 1 height 6
radio input "true"
click at [425, 343] on button "Next" at bounding box center [422, 334] width 143 height 35
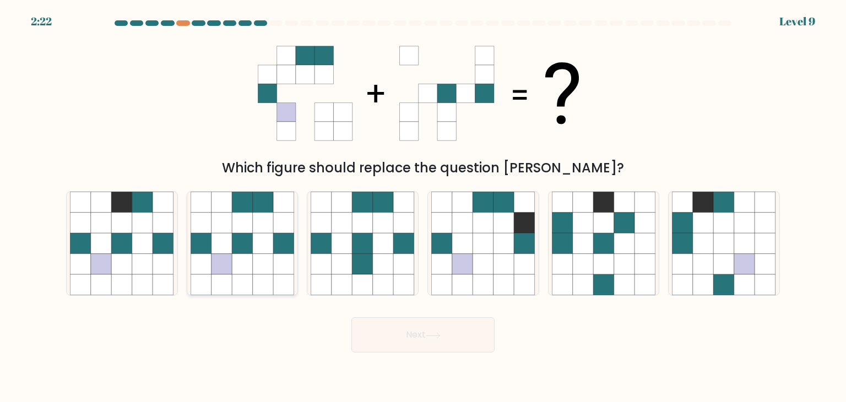
click at [249, 252] on icon at bounding box center [242, 243] width 21 height 21
click at [423, 206] on input "b." at bounding box center [423, 204] width 1 height 6
radio input "true"
click at [435, 326] on button "Next" at bounding box center [422, 334] width 143 height 35
click at [435, 338] on icon at bounding box center [433, 336] width 15 height 6
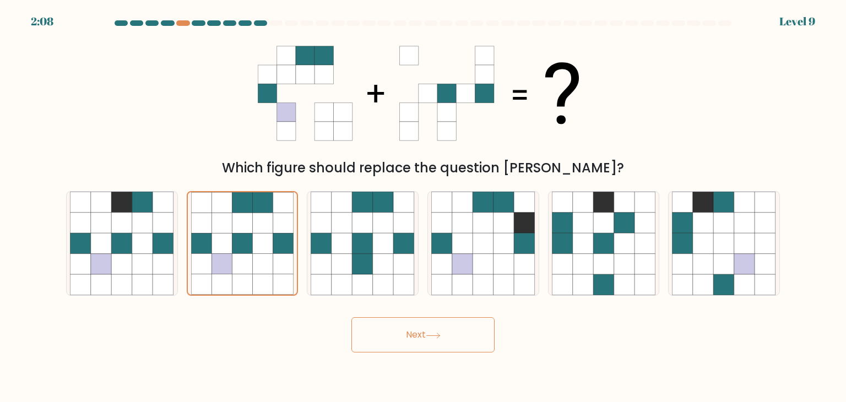
click at [423, 339] on button "Next" at bounding box center [422, 334] width 143 height 35
click at [275, 240] on icon at bounding box center [283, 243] width 20 height 20
click at [423, 206] on input "b." at bounding box center [423, 204] width 1 height 6
click at [356, 244] on icon at bounding box center [362, 243] width 21 height 21
click at [423, 206] on input "c." at bounding box center [423, 204] width 1 height 6
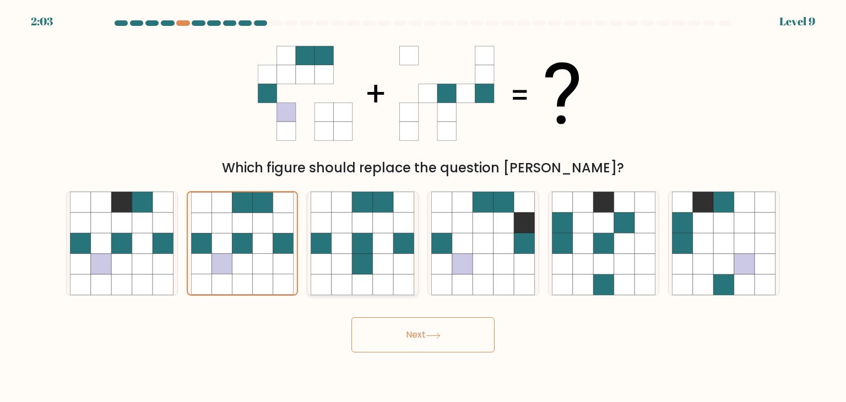
radio input "true"
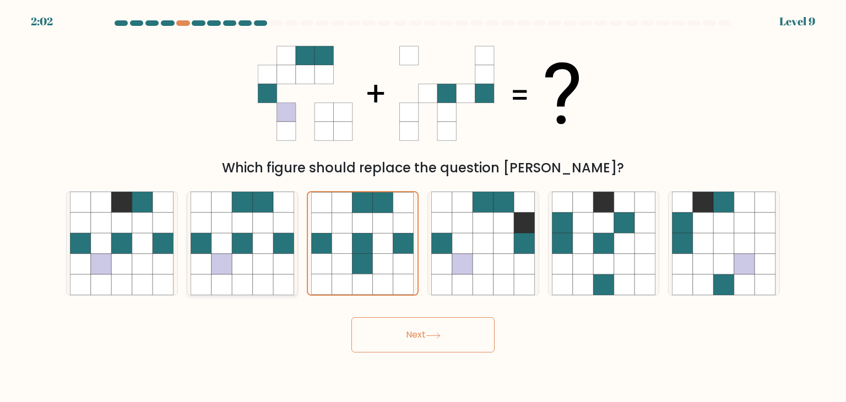
click at [267, 243] on icon at bounding box center [263, 243] width 21 height 21
click at [423, 206] on input "b." at bounding box center [423, 204] width 1 height 6
radio input "true"
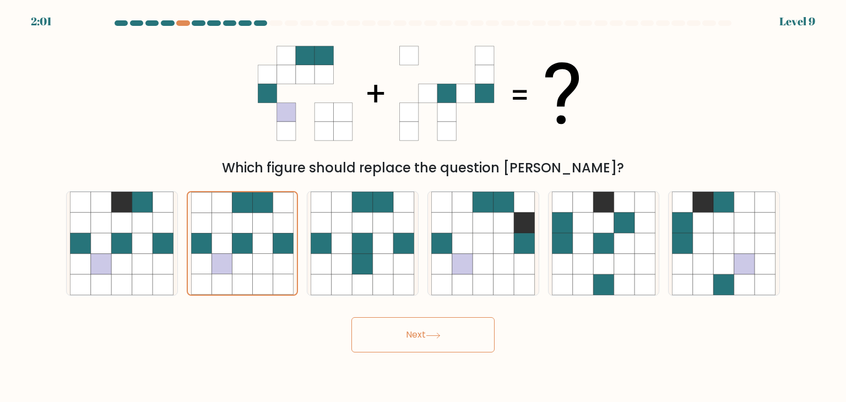
click at [411, 329] on button "Next" at bounding box center [422, 334] width 143 height 35
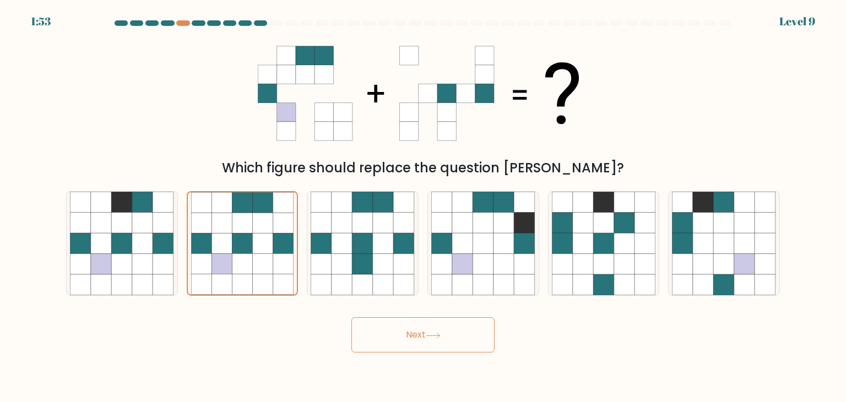
click at [472, 333] on button "Next" at bounding box center [422, 334] width 143 height 35
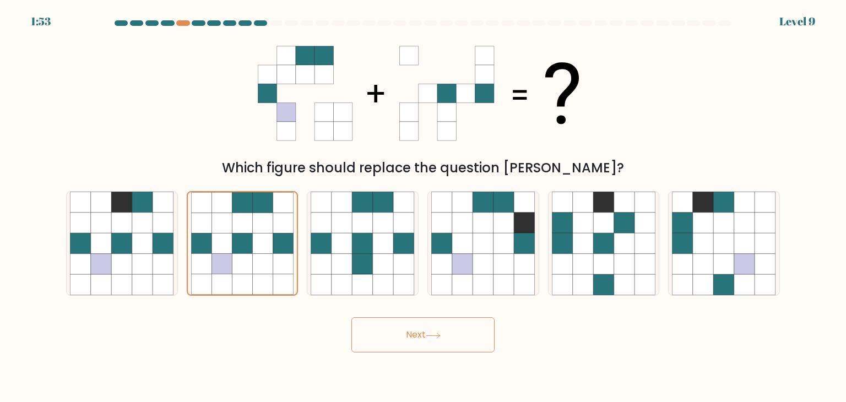
click at [472, 333] on button "Next" at bounding box center [422, 334] width 143 height 35
click at [137, 241] on icon at bounding box center [142, 243] width 21 height 21
click at [423, 206] on input "a." at bounding box center [423, 204] width 1 height 6
radio input "true"
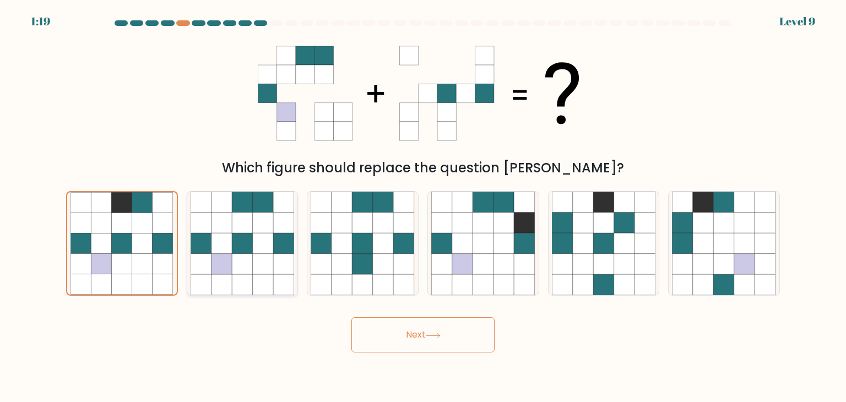
click at [245, 253] on icon at bounding box center [242, 243] width 21 height 21
click at [423, 206] on input "b." at bounding box center [423, 204] width 1 height 6
radio input "true"
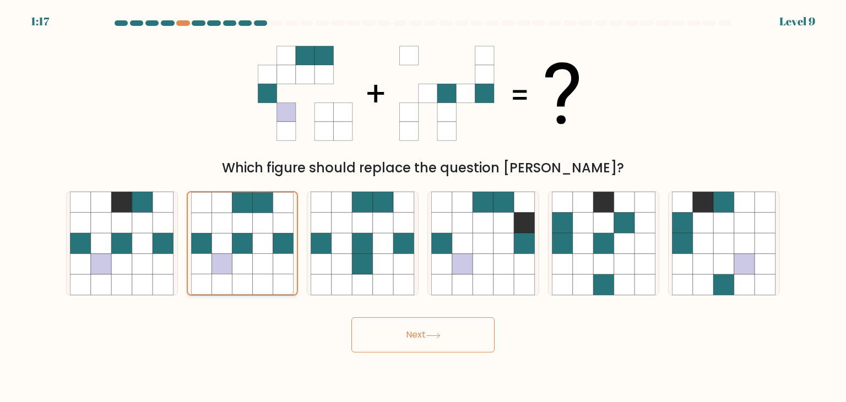
click at [278, 237] on icon at bounding box center [283, 243] width 20 height 20
click at [423, 206] on input "b." at bounding box center [423, 204] width 1 height 6
click at [412, 339] on button "Next" at bounding box center [422, 334] width 143 height 35
click at [413, 339] on button "Next" at bounding box center [422, 334] width 143 height 35
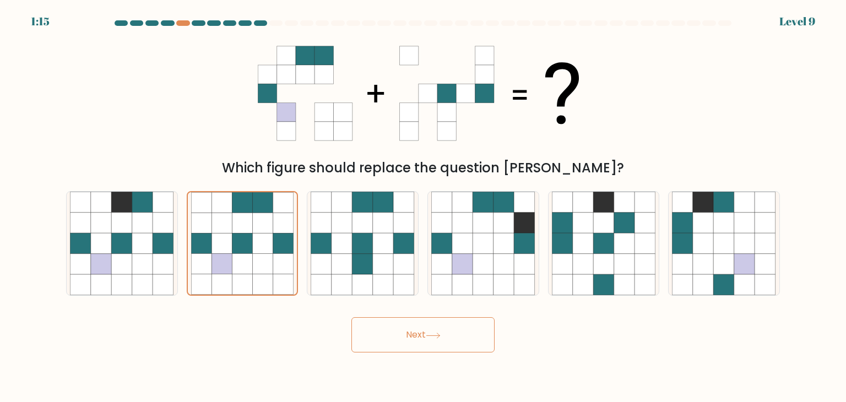
click at [413, 339] on button "Next" at bounding box center [422, 334] width 143 height 35
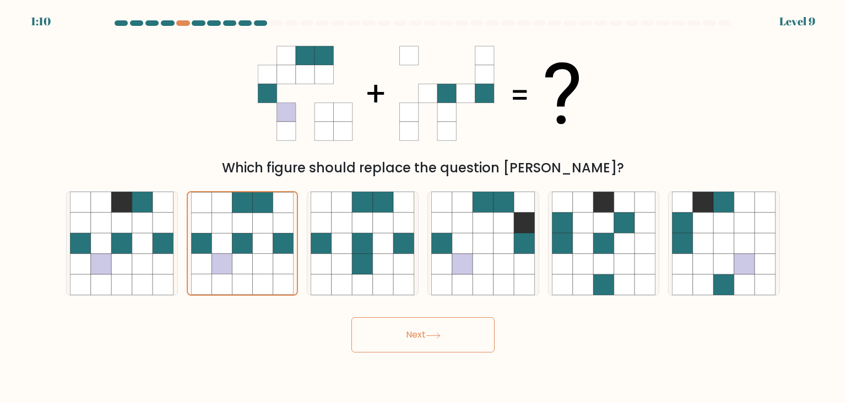
click at [413, 339] on button "Next" at bounding box center [422, 334] width 143 height 35
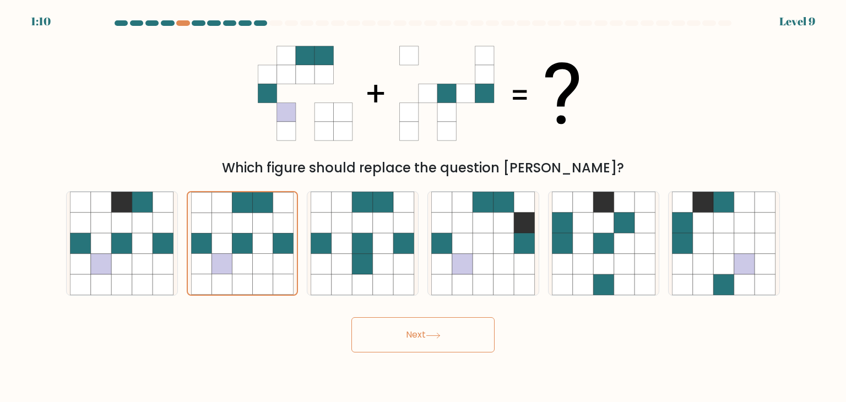
click at [413, 339] on button "Next" at bounding box center [422, 334] width 143 height 35
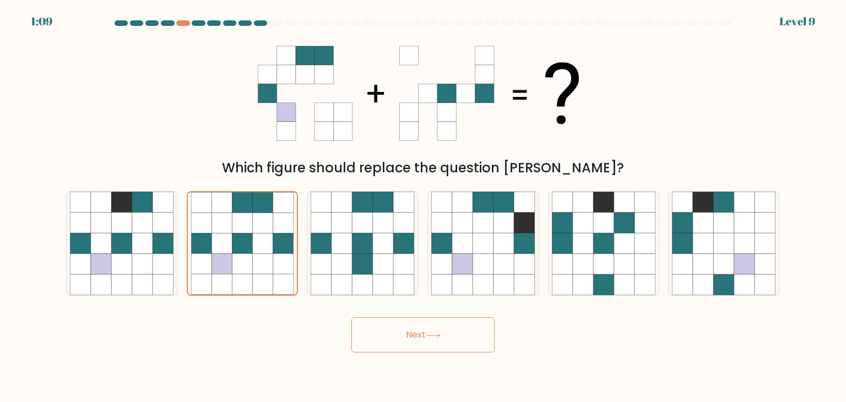
click at [413, 339] on button "Next" at bounding box center [422, 334] width 143 height 35
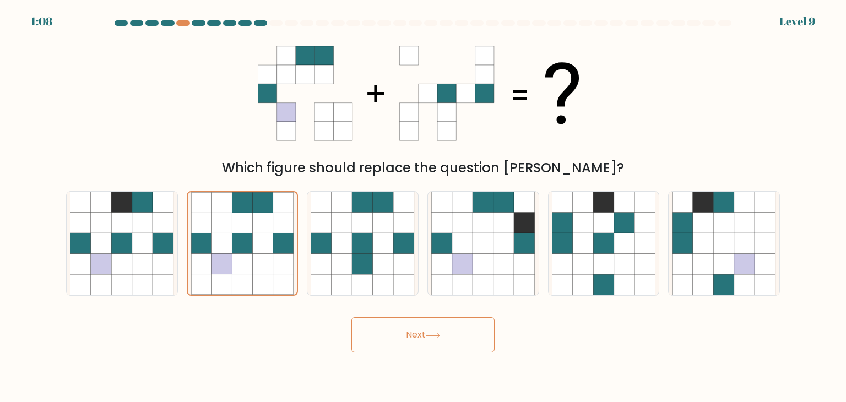
click at [413, 339] on button "Next" at bounding box center [422, 334] width 143 height 35
click at [351, 317] on button "Next" at bounding box center [422, 334] width 143 height 35
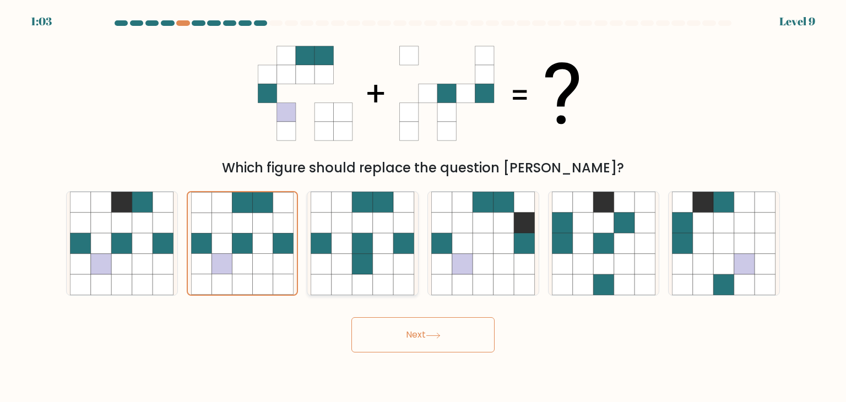
click at [410, 199] on icon at bounding box center [404, 202] width 21 height 21
click at [423, 201] on input "c." at bounding box center [423, 204] width 1 height 6
radio input "true"
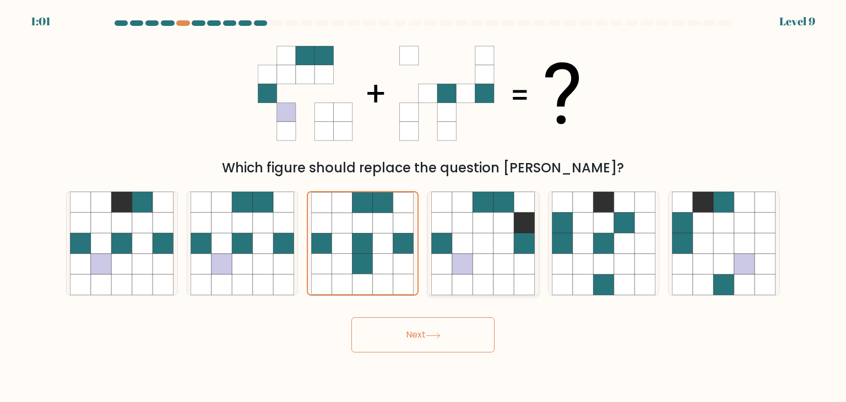
click at [469, 220] on icon at bounding box center [462, 222] width 21 height 21
click at [423, 206] on input "d." at bounding box center [423, 204] width 1 height 6
radio input "true"
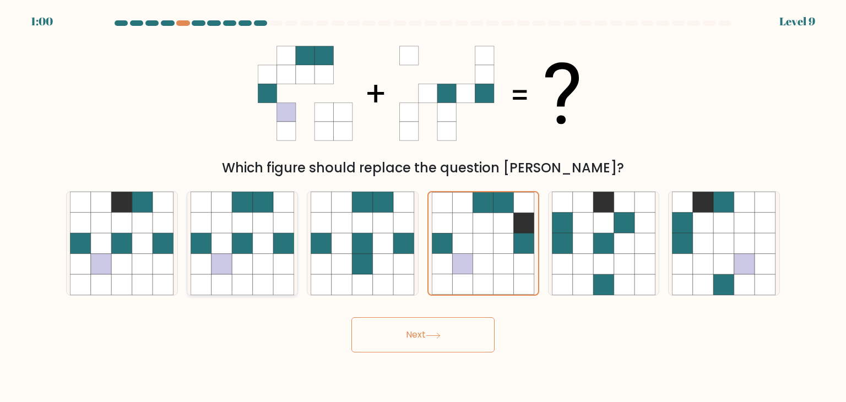
click at [240, 215] on icon at bounding box center [242, 222] width 21 height 21
click at [423, 206] on input "b." at bounding box center [423, 204] width 1 height 6
radio input "true"
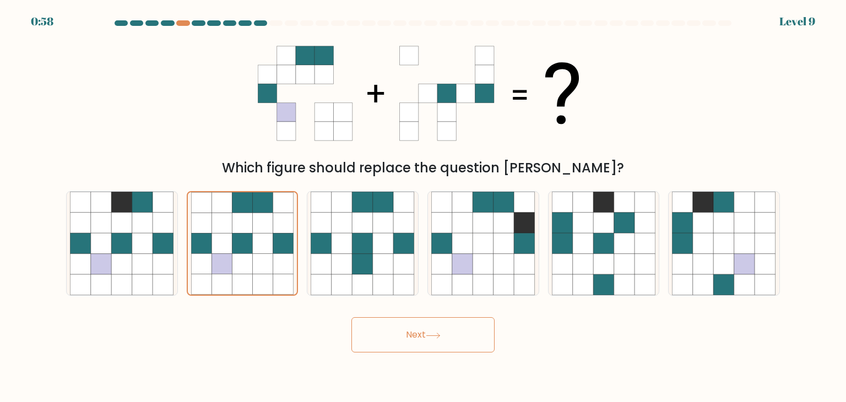
click at [433, 333] on icon at bounding box center [433, 336] width 15 height 6
click at [434, 328] on button "Next" at bounding box center [422, 334] width 143 height 35
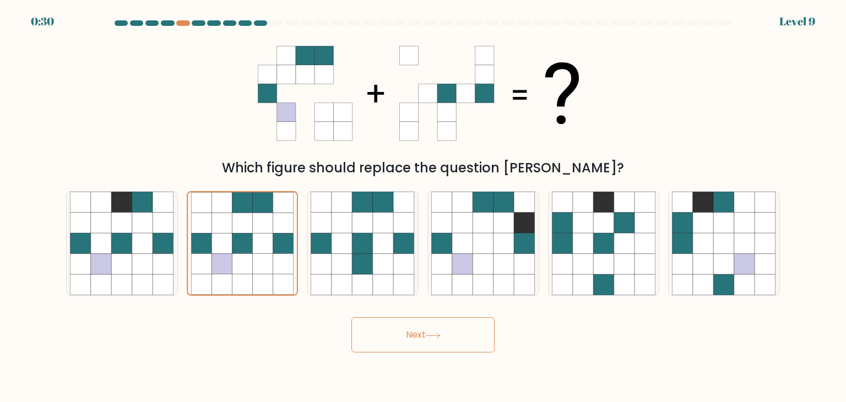
click at [440, 337] on icon at bounding box center [433, 336] width 15 height 6
click at [428, 333] on icon at bounding box center [433, 336] width 15 height 6
drag, startPoint x: 428, startPoint y: 332, endPoint x: 438, endPoint y: 279, distance: 53.8
drag, startPoint x: 438, startPoint y: 279, endPoint x: 433, endPoint y: 305, distance: 26.5
click at [433, 305] on form at bounding box center [423, 186] width 846 height 332
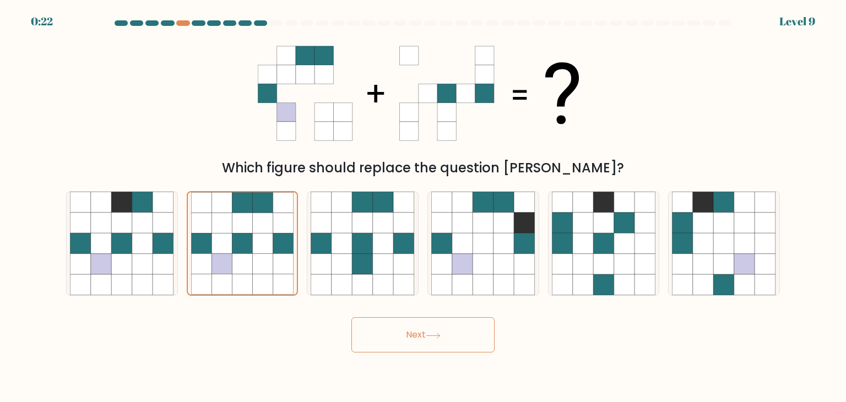
click at [434, 328] on button "Next" at bounding box center [422, 334] width 143 height 35
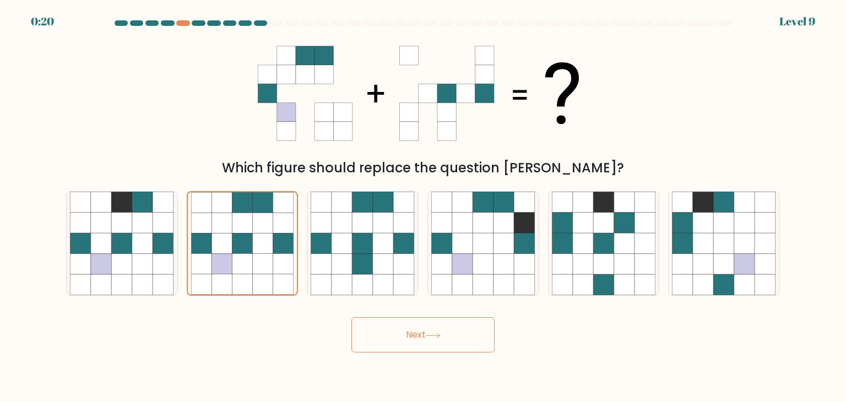
click at [434, 328] on button "Next" at bounding box center [422, 334] width 143 height 35
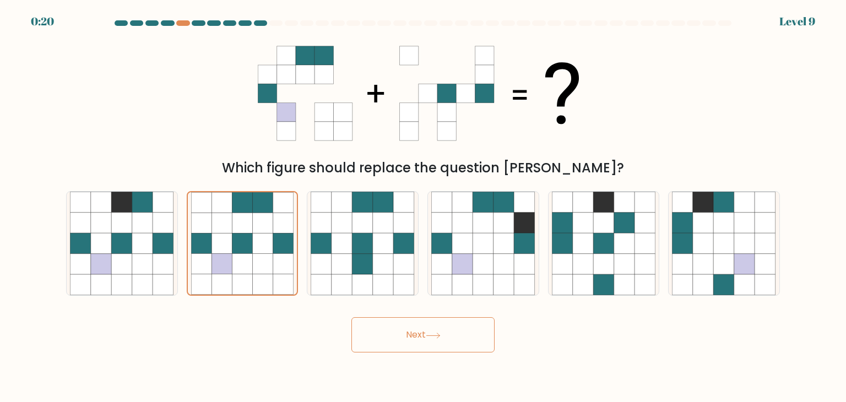
click at [434, 328] on button "Next" at bounding box center [422, 334] width 143 height 35
drag, startPoint x: 434, startPoint y: 328, endPoint x: 446, endPoint y: 238, distance: 91.2
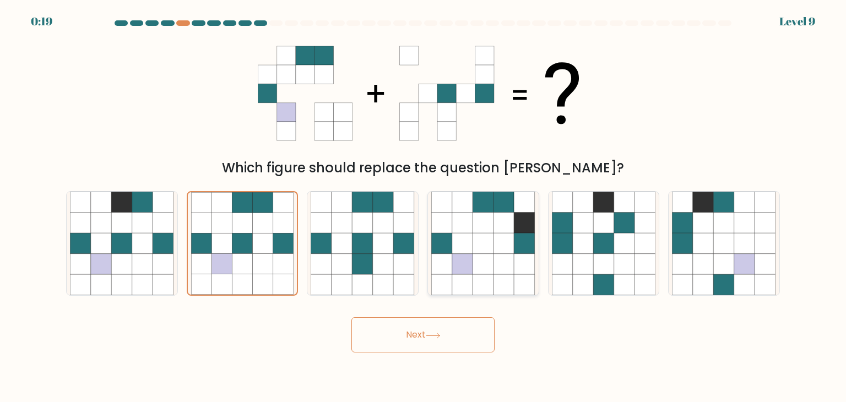
click at [446, 238] on form at bounding box center [423, 186] width 846 height 332
click at [446, 238] on icon at bounding box center [441, 243] width 21 height 21
click at [423, 206] on input "d." at bounding box center [423, 204] width 1 height 6
radio input "true"
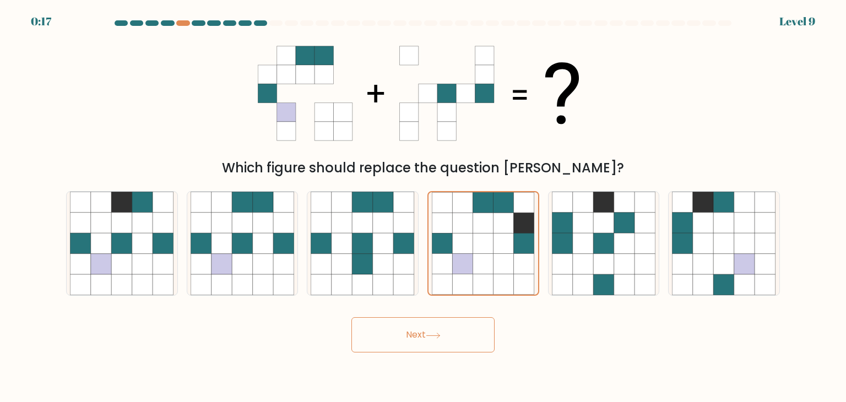
click at [439, 339] on button "Next" at bounding box center [422, 334] width 143 height 35
click at [242, 268] on icon at bounding box center [242, 264] width 21 height 21
click at [423, 206] on input "b." at bounding box center [423, 204] width 1 height 6
radio input "true"
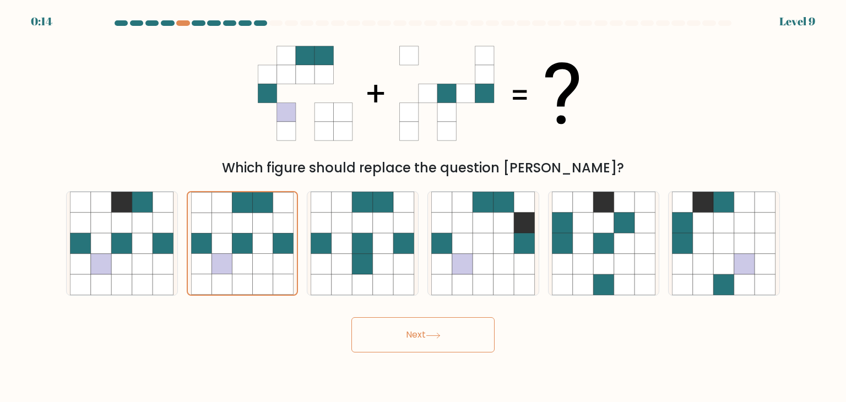
click at [420, 333] on button "Next" at bounding box center [422, 334] width 143 height 35
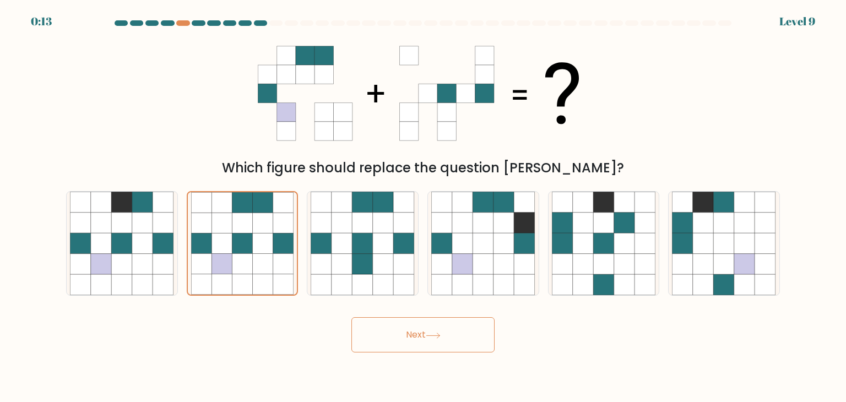
click at [420, 333] on button "Next" at bounding box center [422, 334] width 143 height 35
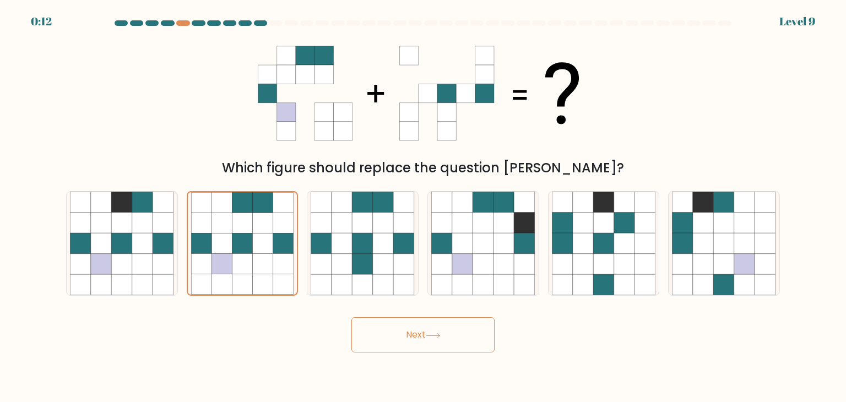
click at [420, 333] on button "Next" at bounding box center [422, 334] width 143 height 35
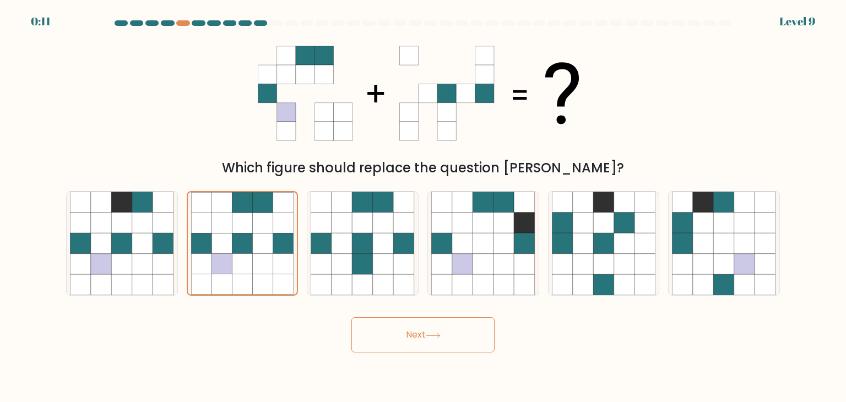
click at [420, 333] on button "Next" at bounding box center [422, 334] width 143 height 35
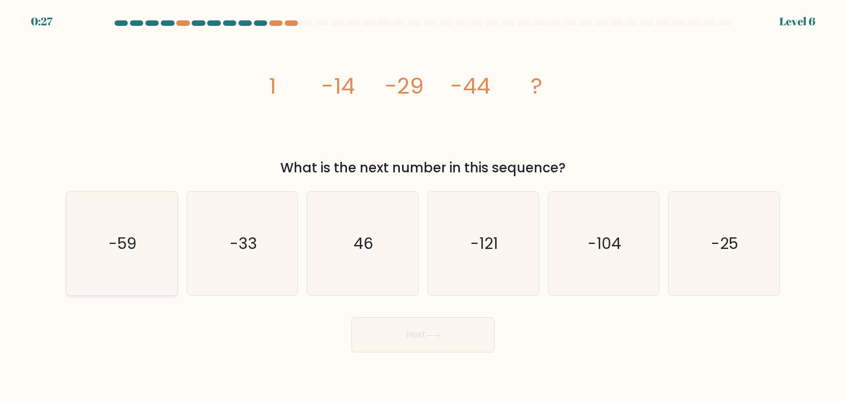
click at [106, 262] on icon "-59" at bounding box center [121, 243] width 103 height 103
click at [423, 206] on input "a. -59" at bounding box center [423, 204] width 1 height 6
radio input "true"
click at [430, 337] on icon at bounding box center [433, 336] width 15 height 6
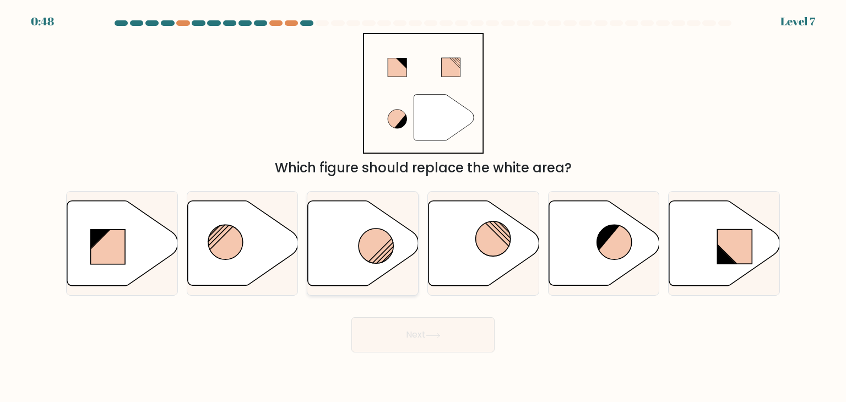
click at [364, 242] on circle at bounding box center [375, 245] width 35 height 35
click at [423, 206] on input "c." at bounding box center [423, 204] width 1 height 6
radio input "true"
click at [422, 340] on button "Next" at bounding box center [422, 334] width 143 height 35
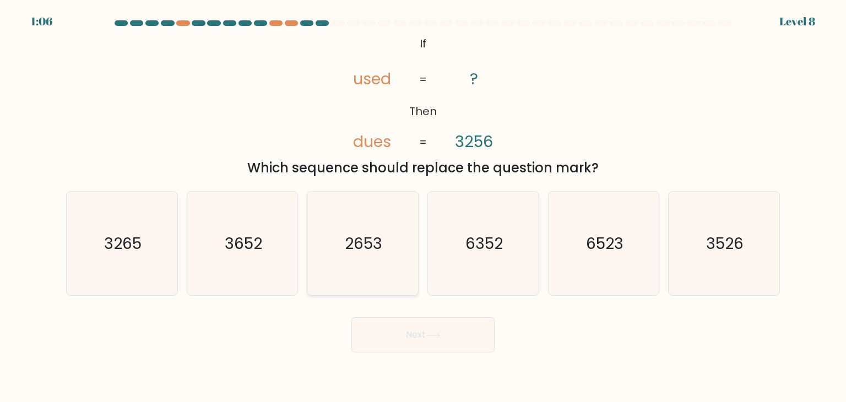
click at [387, 246] on icon "2653" at bounding box center [361, 243] width 103 height 103
click at [423, 206] on input "c. 2653" at bounding box center [423, 204] width 1 height 6
radio input "true"
click at [454, 335] on button "Next" at bounding box center [422, 334] width 143 height 35
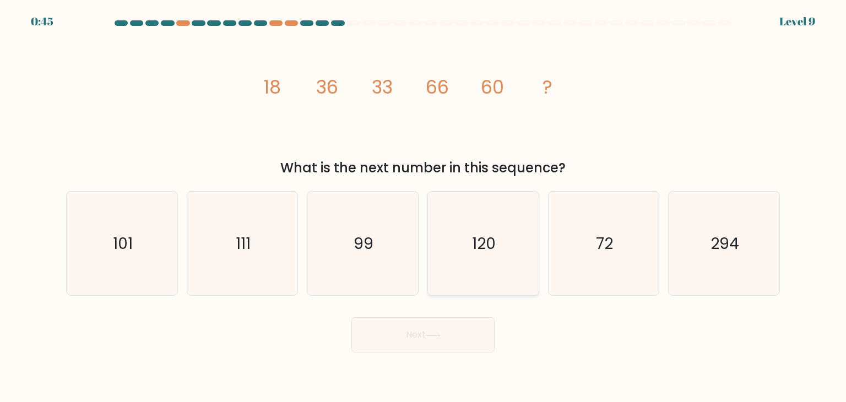
click at [482, 238] on text "120" at bounding box center [484, 243] width 24 height 22
click at [423, 206] on input "d. 120" at bounding box center [423, 204] width 1 height 6
radio input "true"
click at [449, 334] on button "Next" at bounding box center [422, 334] width 143 height 35
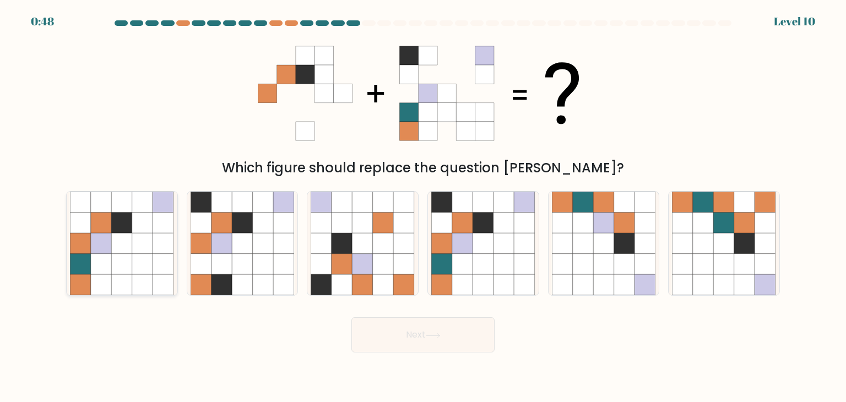
click at [132, 252] on icon at bounding box center [122, 243] width 21 height 21
click at [423, 206] on input "a." at bounding box center [423, 204] width 1 height 6
radio input "true"
click at [399, 346] on button "Next" at bounding box center [422, 334] width 143 height 35
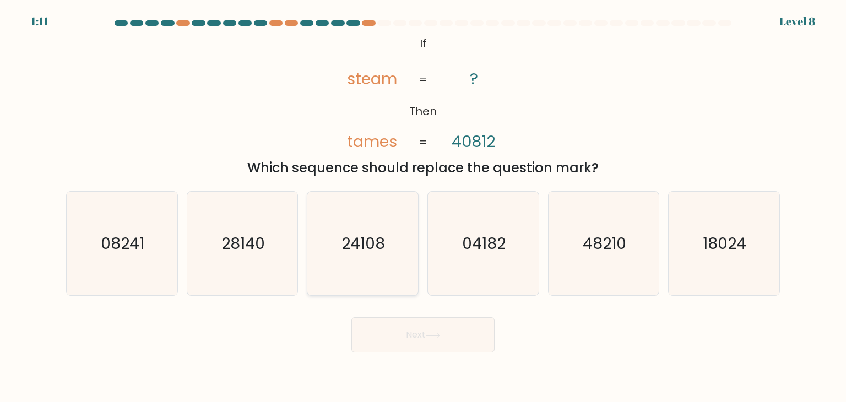
click at [370, 250] on text "24108" at bounding box center [363, 243] width 43 height 22
click at [423, 206] on input "c. 24108" at bounding box center [423, 204] width 1 height 6
radio input "true"
click at [418, 336] on button "Next" at bounding box center [422, 334] width 143 height 35
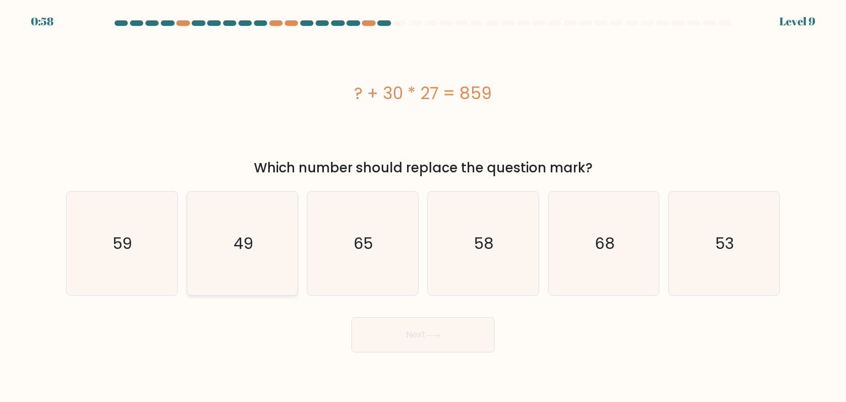
click at [264, 261] on icon "49" at bounding box center [241, 243] width 103 height 103
click at [423, 206] on input "b. 49" at bounding box center [423, 204] width 1 height 6
radio input "true"
click at [403, 329] on button "Next" at bounding box center [422, 334] width 143 height 35
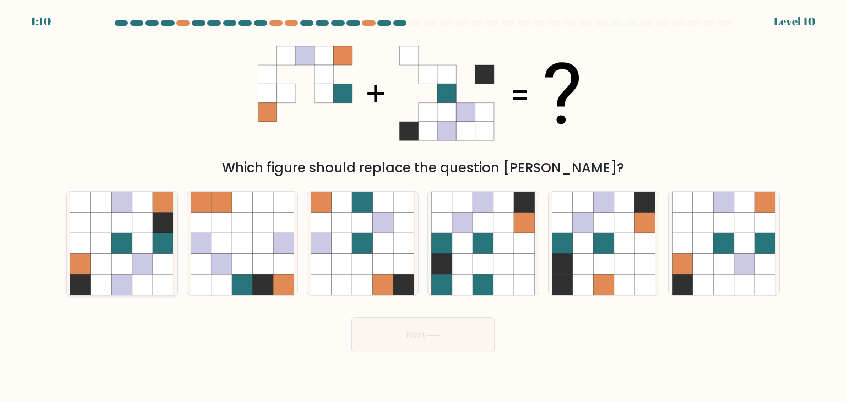
click at [135, 231] on icon at bounding box center [142, 222] width 21 height 21
click at [423, 206] on input "a." at bounding box center [423, 204] width 1 height 6
radio input "true"
click at [451, 335] on button "Next" at bounding box center [422, 334] width 143 height 35
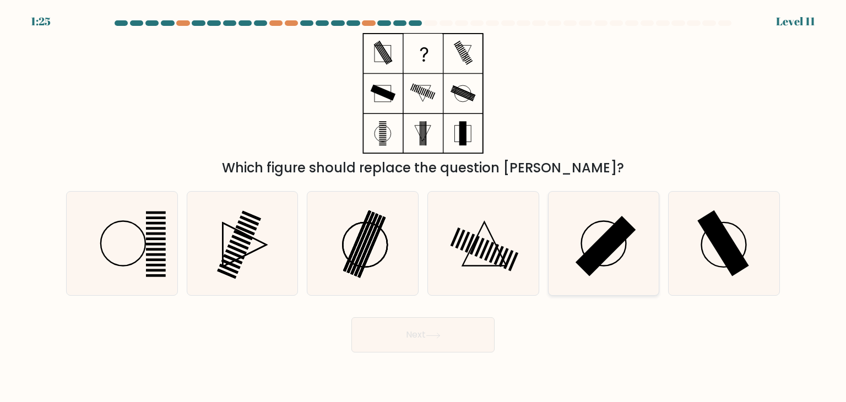
click at [603, 242] on rect at bounding box center [605, 246] width 61 height 61
click at [423, 206] on input "e." at bounding box center [423, 204] width 1 height 6
radio input "true"
click at [713, 230] on rect at bounding box center [723, 243] width 52 height 66
click at [423, 206] on input "f." at bounding box center [423, 204] width 1 height 6
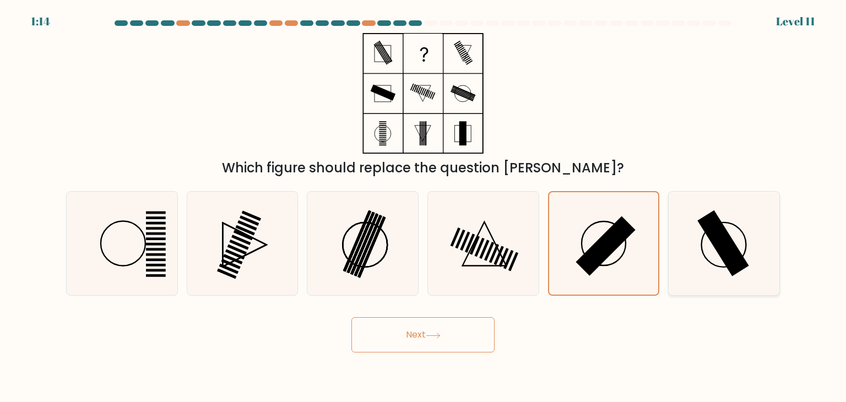
radio input "true"
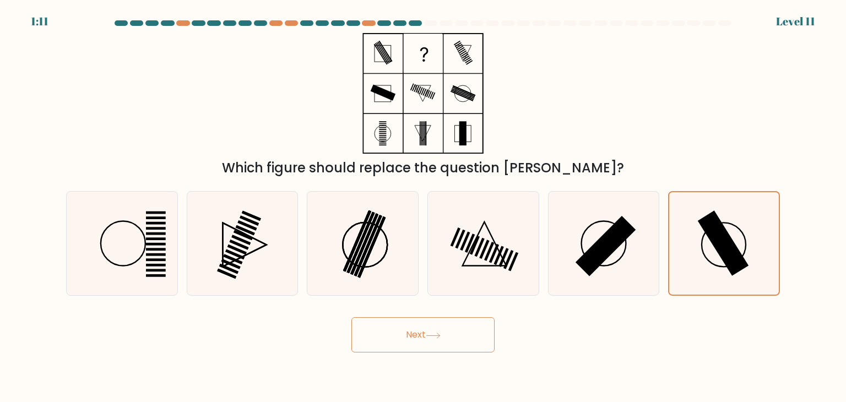
click at [449, 328] on button "Next" at bounding box center [422, 334] width 143 height 35
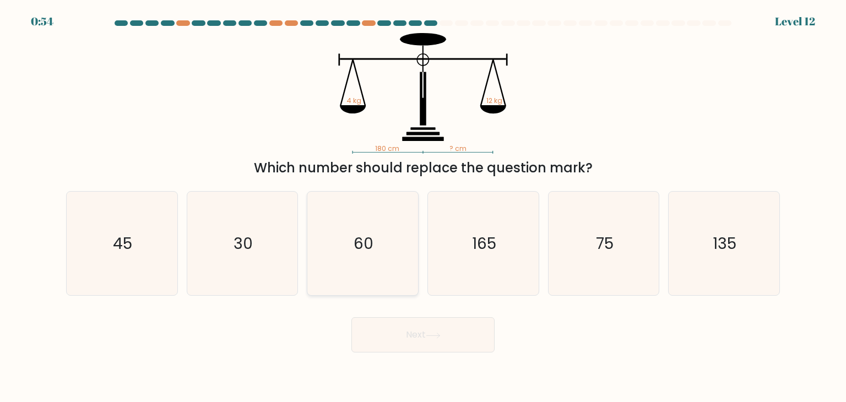
click at [359, 235] on text "60" at bounding box center [364, 243] width 20 height 22
click at [423, 206] on input "c. 60" at bounding box center [423, 204] width 1 height 6
radio input "true"
click at [410, 331] on button "Next" at bounding box center [422, 334] width 143 height 35
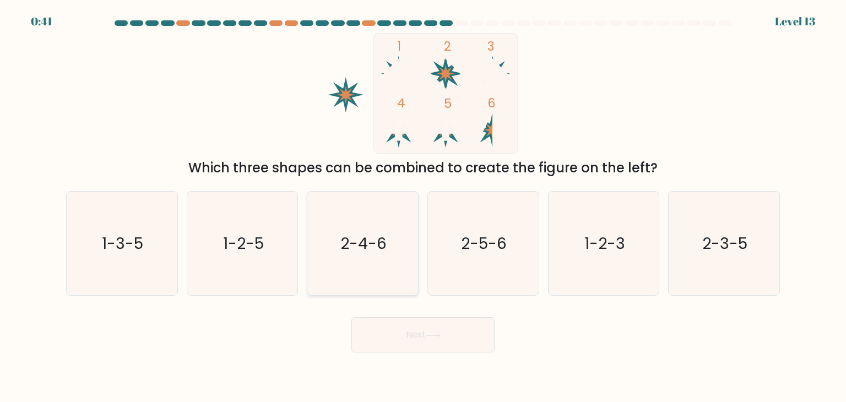
click at [364, 264] on icon "2-4-6" at bounding box center [361, 243] width 103 height 103
click at [423, 206] on input "c. 2-4-6" at bounding box center [423, 204] width 1 height 6
radio input "true"
click at [455, 337] on button "Next" at bounding box center [422, 334] width 143 height 35
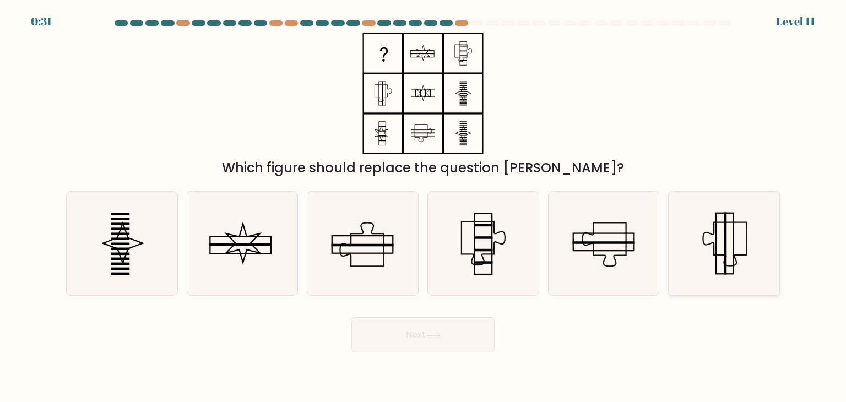
click at [722, 246] on icon at bounding box center [723, 243] width 103 height 103
click at [423, 206] on input "f." at bounding box center [423, 204] width 1 height 6
radio input "true"
click at [439, 339] on button "Next" at bounding box center [422, 334] width 143 height 35
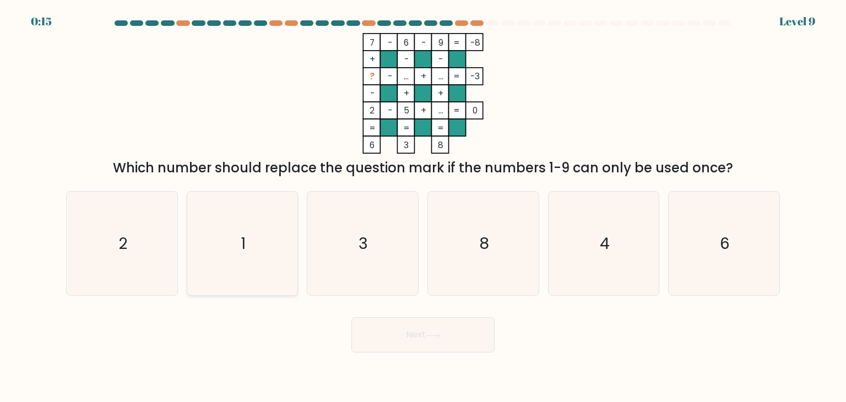
click at [263, 219] on icon "1" at bounding box center [241, 243] width 103 height 103
click at [423, 206] on input "b. 1" at bounding box center [423, 204] width 1 height 6
radio input "true"
click at [409, 331] on button "Next" at bounding box center [422, 334] width 143 height 35
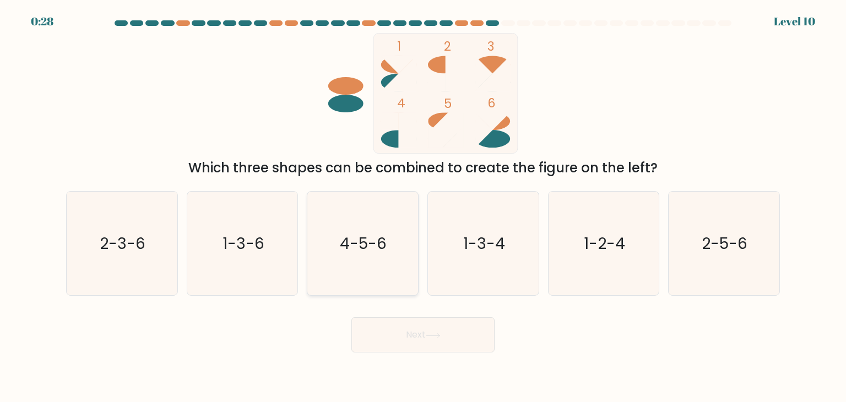
click at [355, 239] on text "4-5-6" at bounding box center [363, 243] width 47 height 22
click at [423, 206] on input "c. 4-5-6" at bounding box center [423, 204] width 1 height 6
radio input "true"
click at [417, 334] on button "Next" at bounding box center [422, 334] width 143 height 35
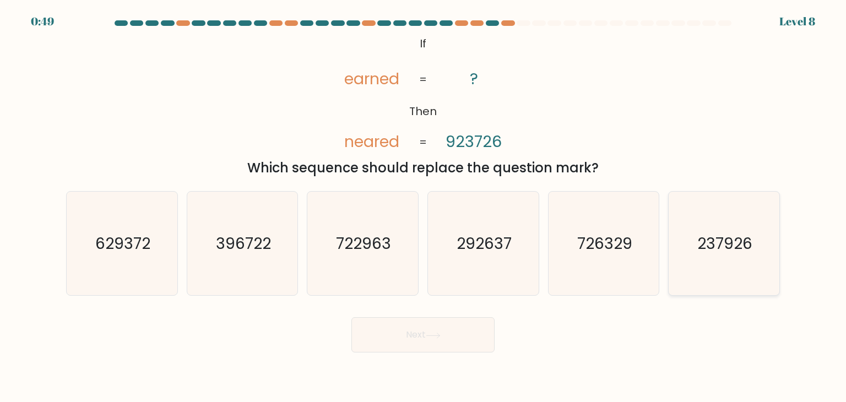
click at [724, 248] on text "237926" at bounding box center [724, 243] width 55 height 22
click at [423, 206] on input "f. 237926" at bounding box center [423, 204] width 1 height 6
radio input "true"
click at [438, 326] on button "Next" at bounding box center [422, 334] width 143 height 35
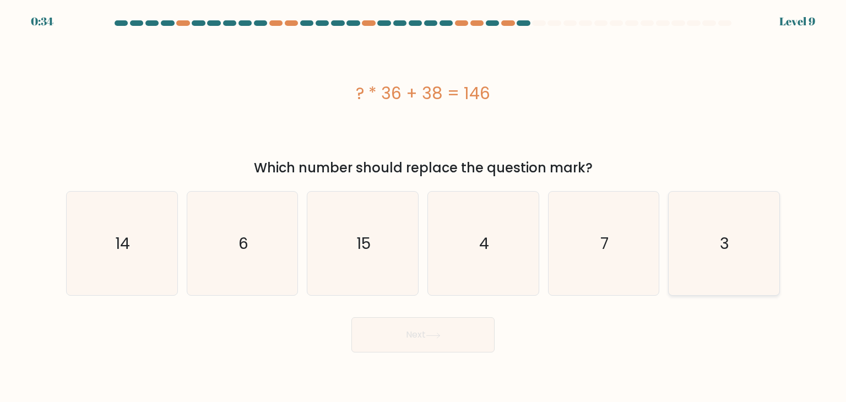
click at [709, 237] on icon "3" at bounding box center [723, 243] width 103 height 103
click at [423, 206] on input "f. 3" at bounding box center [423, 204] width 1 height 6
radio input "true"
click at [451, 334] on button "Next" at bounding box center [422, 334] width 143 height 35
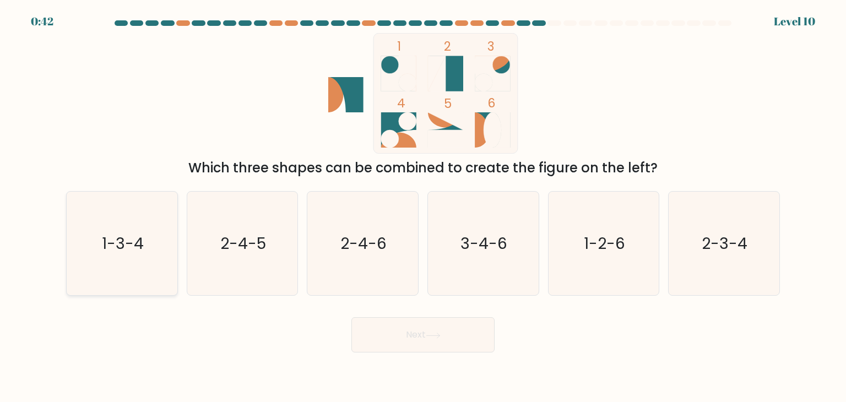
click at [116, 250] on text "1-3-4" at bounding box center [123, 243] width 42 height 22
click at [423, 206] on input "a. 1-3-4" at bounding box center [423, 204] width 1 height 6
radio input "true"
click at [399, 333] on button "Next" at bounding box center [422, 334] width 143 height 35
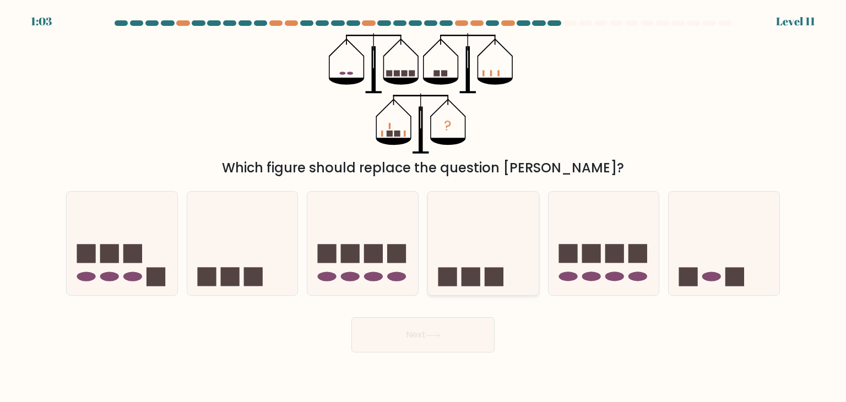
click at [486, 250] on icon at bounding box center [483, 243] width 111 height 91
click at [423, 206] on input "d." at bounding box center [423, 204] width 1 height 6
radio input "true"
click at [461, 333] on button "Next" at bounding box center [422, 334] width 143 height 35
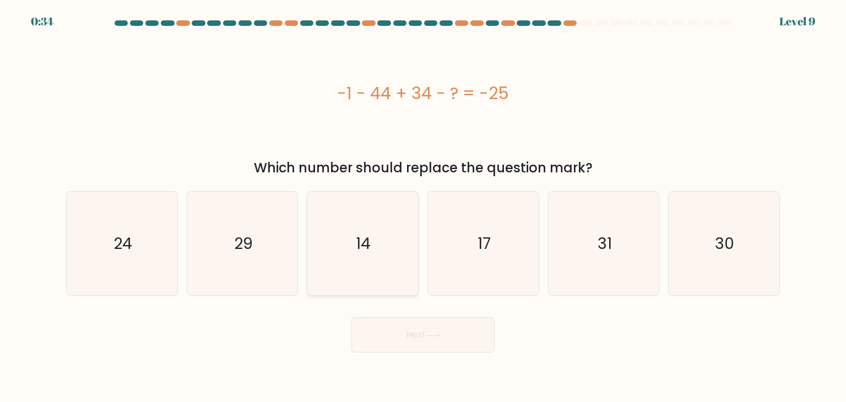
click at [379, 249] on icon "14" at bounding box center [361, 243] width 103 height 103
click at [423, 206] on input "c. 14" at bounding box center [423, 204] width 1 height 6
radio input "true"
click at [416, 332] on button "Next" at bounding box center [422, 334] width 143 height 35
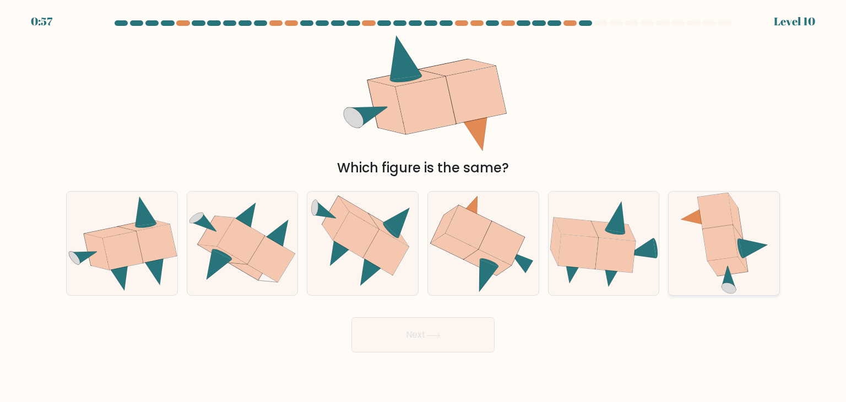
click at [725, 264] on icon at bounding box center [727, 266] width 40 height 19
click at [423, 206] on input "f." at bounding box center [423, 204] width 1 height 6
radio input "true"
click at [445, 331] on button "Next" at bounding box center [422, 334] width 143 height 35
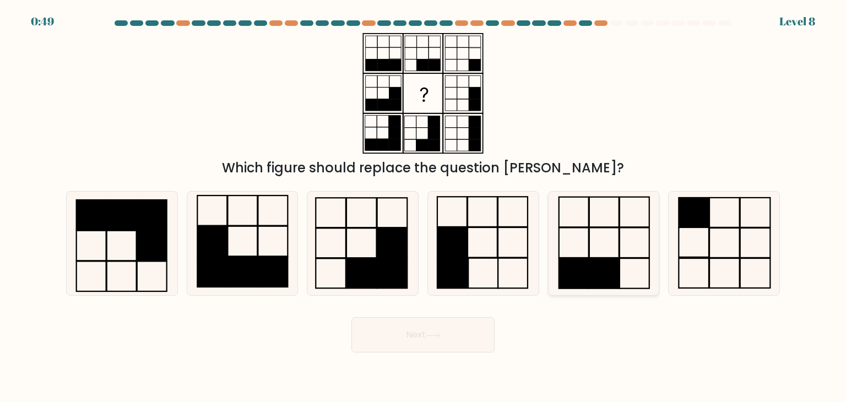
click at [599, 272] on rect at bounding box center [604, 273] width 30 height 30
click at [423, 206] on input "e." at bounding box center [423, 204] width 1 height 6
radio input "true"
click at [601, 258] on rect at bounding box center [604, 243] width 30 height 30
click at [423, 206] on input "e." at bounding box center [423, 204] width 1 height 6
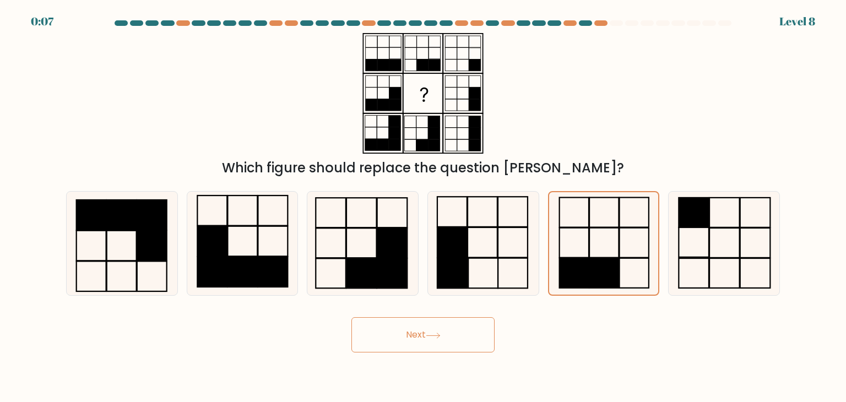
click at [425, 330] on button "Next" at bounding box center [422, 334] width 143 height 35
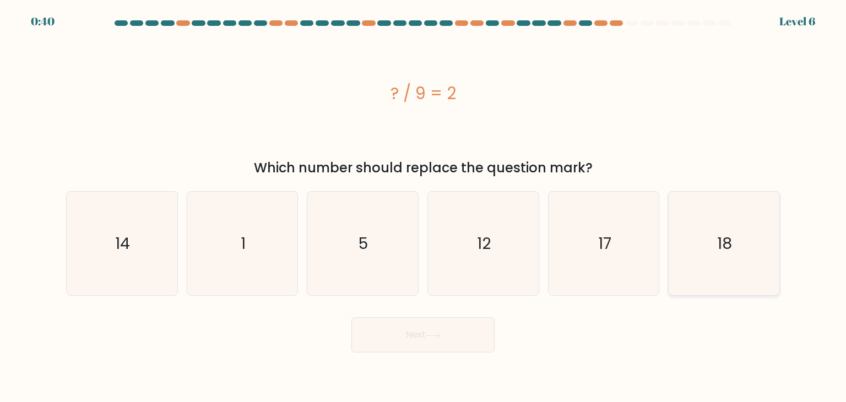
click at [716, 245] on icon "18" at bounding box center [723, 243] width 103 height 103
click at [423, 206] on input "f. 18" at bounding box center [423, 204] width 1 height 6
radio input "true"
click at [440, 342] on button "Next" at bounding box center [422, 334] width 143 height 35
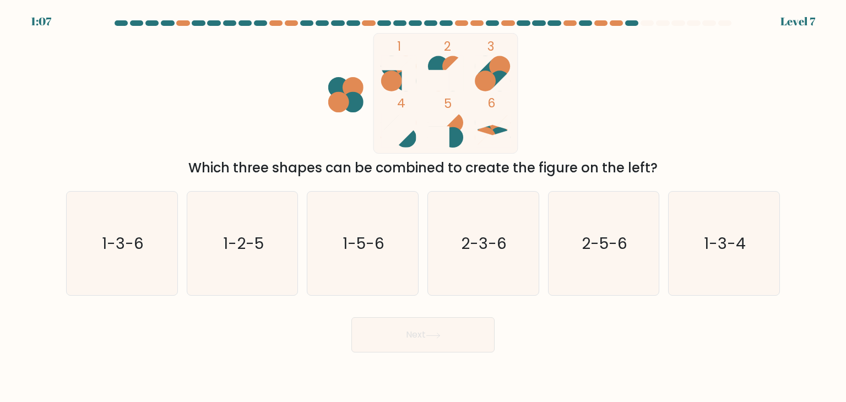
click at [347, 90] on ellipse at bounding box center [352, 87] width 21 height 20
click at [465, 232] on text "2-3-6" at bounding box center [484, 243] width 46 height 22
click at [423, 206] on input "d. 2-3-6" at bounding box center [423, 204] width 1 height 6
radio input "true"
click at [601, 254] on text "2-5-6" at bounding box center [604, 243] width 46 height 22
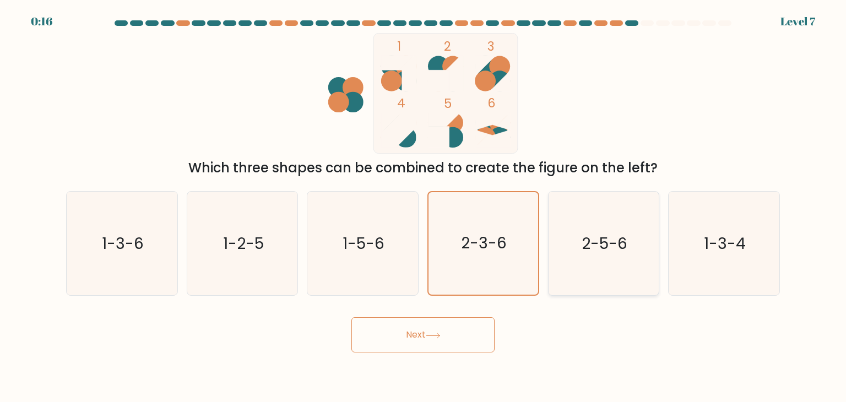
click at [423, 206] on input "e. 2-5-6" at bounding box center [423, 204] width 1 height 6
radio input "true"
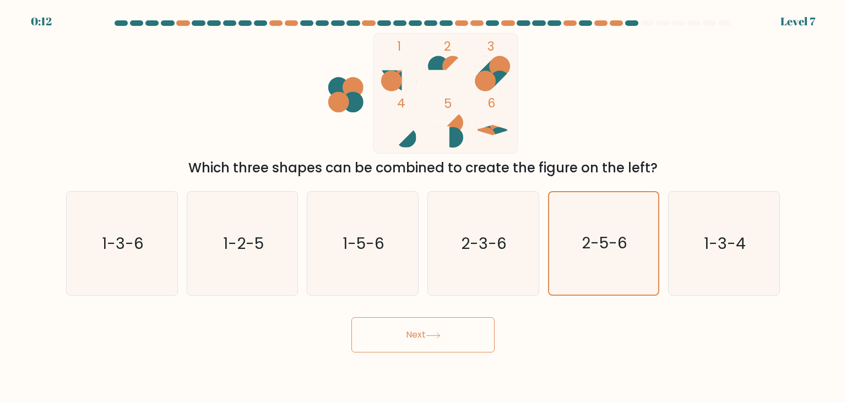
click at [432, 331] on button "Next" at bounding box center [422, 334] width 143 height 35
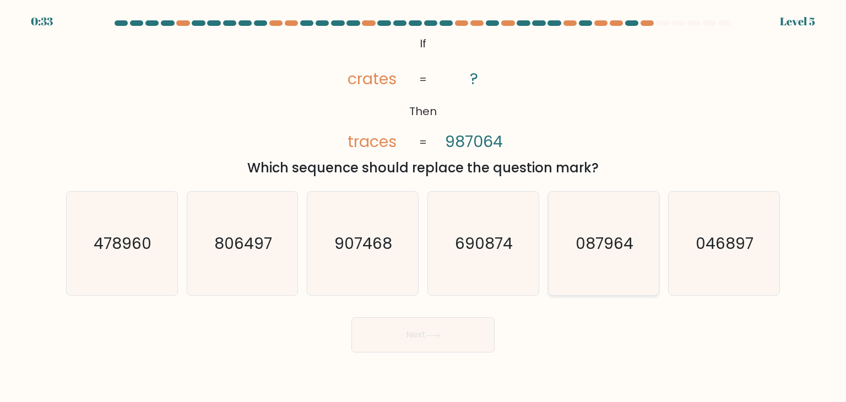
click at [591, 247] on text "087964" at bounding box center [604, 243] width 58 height 22
click at [423, 206] on input "e. 087964" at bounding box center [423, 204] width 1 height 6
radio input "true"
click at [397, 334] on button "Next" at bounding box center [422, 334] width 143 height 35
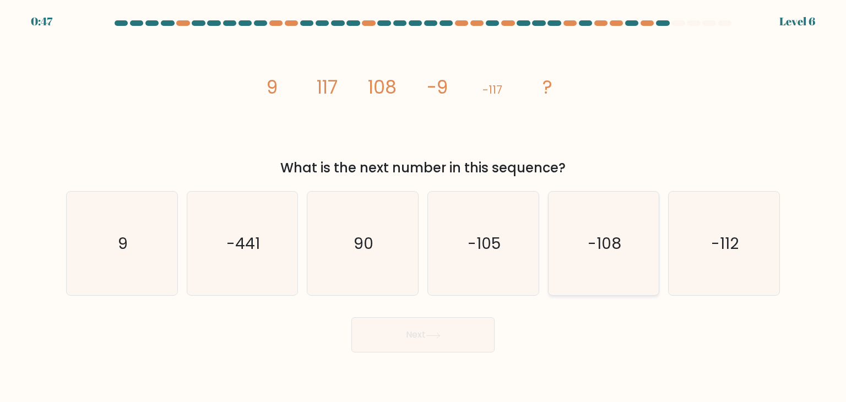
click at [579, 257] on icon "-108" at bounding box center [603, 243] width 103 height 103
click at [423, 206] on input "e. -108" at bounding box center [423, 204] width 1 height 6
radio input "true"
click at [448, 335] on button "Next" at bounding box center [422, 334] width 143 height 35
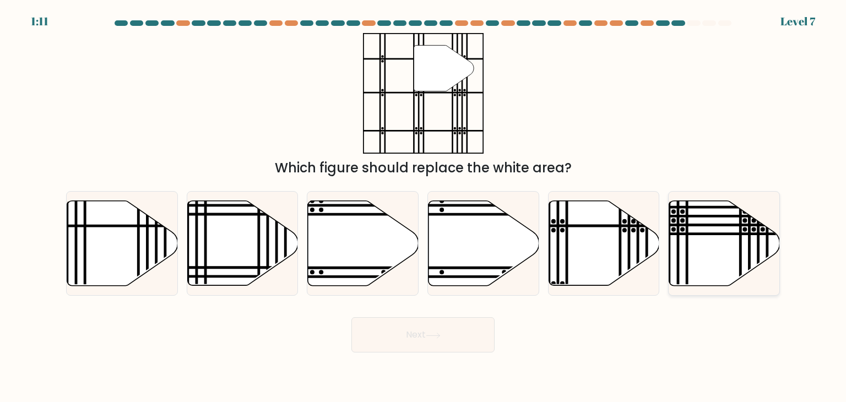
click at [722, 236] on icon at bounding box center [724, 243] width 111 height 85
click at [423, 206] on input "f." at bounding box center [423, 204] width 1 height 6
radio input "true"
click at [438, 336] on icon at bounding box center [433, 336] width 15 height 6
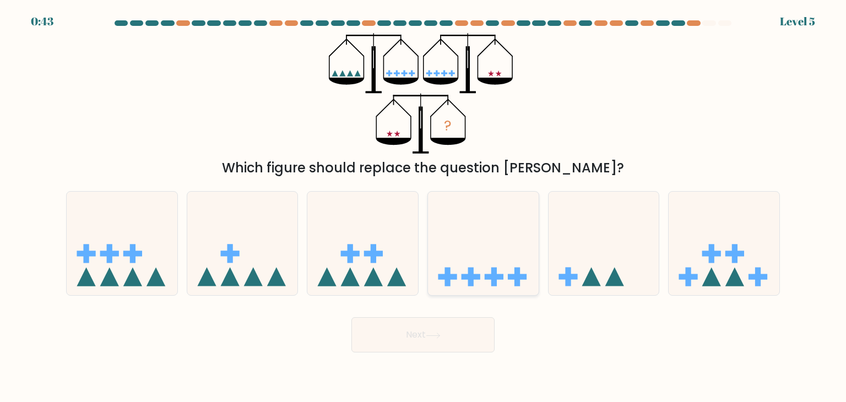
click at [478, 258] on icon at bounding box center [483, 243] width 111 height 91
click at [423, 206] on input "d." at bounding box center [423, 204] width 1 height 6
radio input "true"
click at [459, 323] on button "Next" at bounding box center [422, 334] width 143 height 35
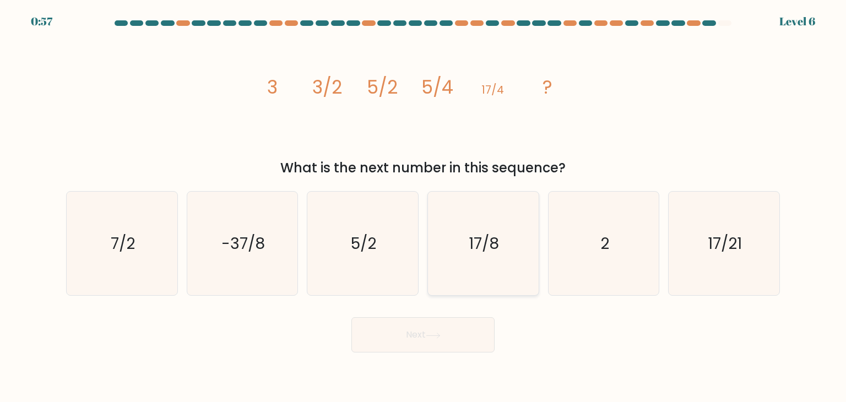
click at [483, 261] on icon "17/8" at bounding box center [482, 243] width 103 height 103
click at [423, 206] on input "d. 17/8" at bounding box center [423, 204] width 1 height 6
radio input "true"
click at [454, 341] on button "Next" at bounding box center [422, 334] width 143 height 35
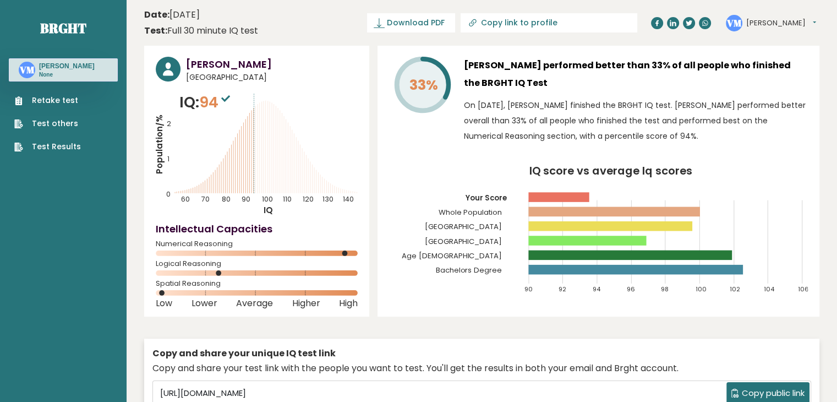
click at [734, 327] on div "[PERSON_NAME] [GEOGRAPHIC_DATA] IQ: 94 Population/% IQ 0 1 2 60 70 80 90 100 11…" at bounding box center [481, 249] width 675 height 407
drag, startPoint x: 412, startPoint y: 151, endPoint x: 368, endPoint y: 181, distance: 52.4
click at [368, 181] on div "[PERSON_NAME] [GEOGRAPHIC_DATA] IQ: 94 Population/% IQ 0 1 2 60 70 80 90 100 11…" at bounding box center [256, 181] width 225 height 271
